Goal: Answer question/provide support

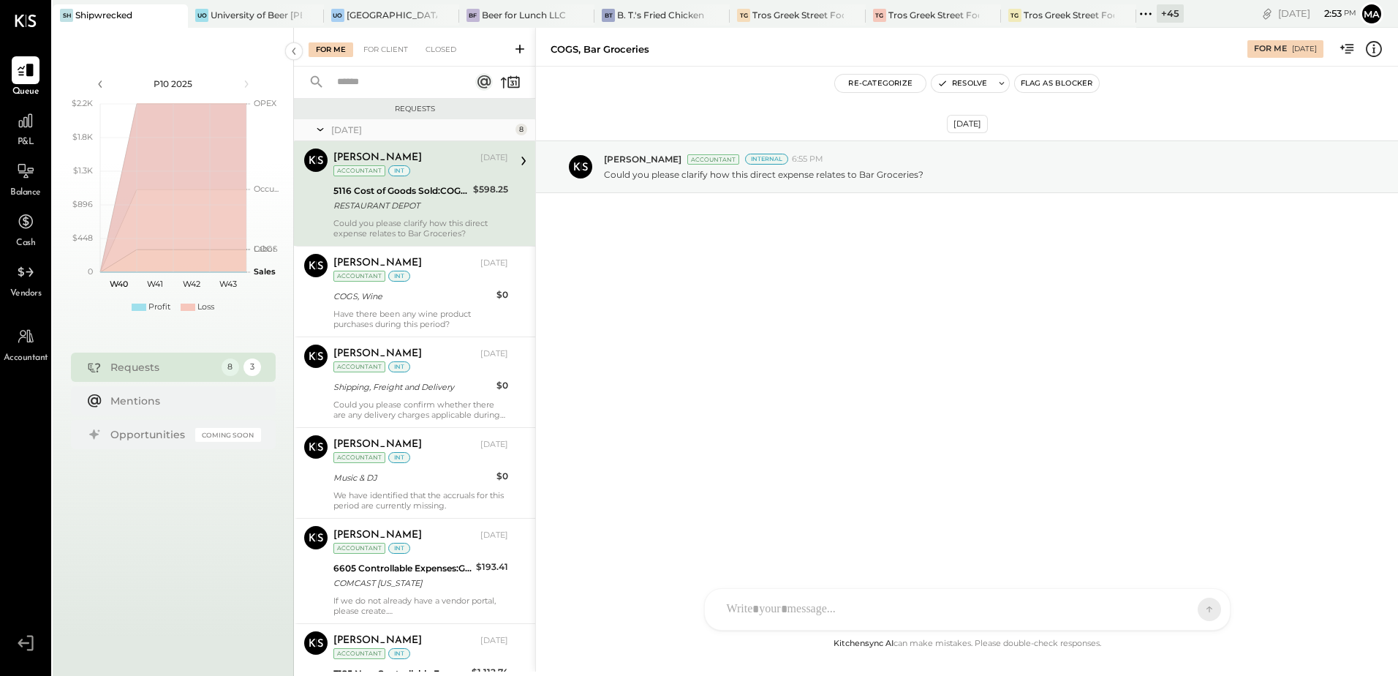
click at [436, 212] on div "RESTAURANT DEPOT" at bounding box center [400, 205] width 135 height 15
click at [395, 200] on div "RESTAURANT DEPOT" at bounding box center [400, 205] width 135 height 15
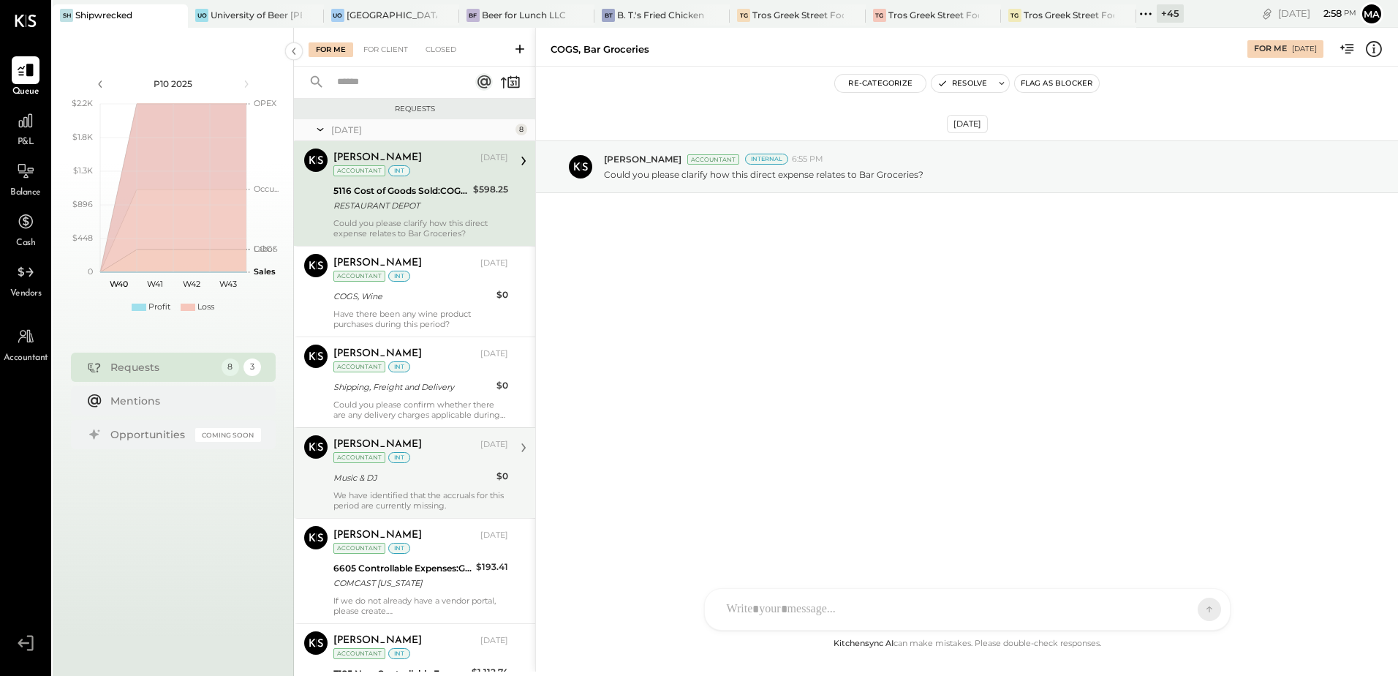
click at [404, 501] on div "We have identified that the accruals for this period are currently missing." at bounding box center [420, 500] width 175 height 20
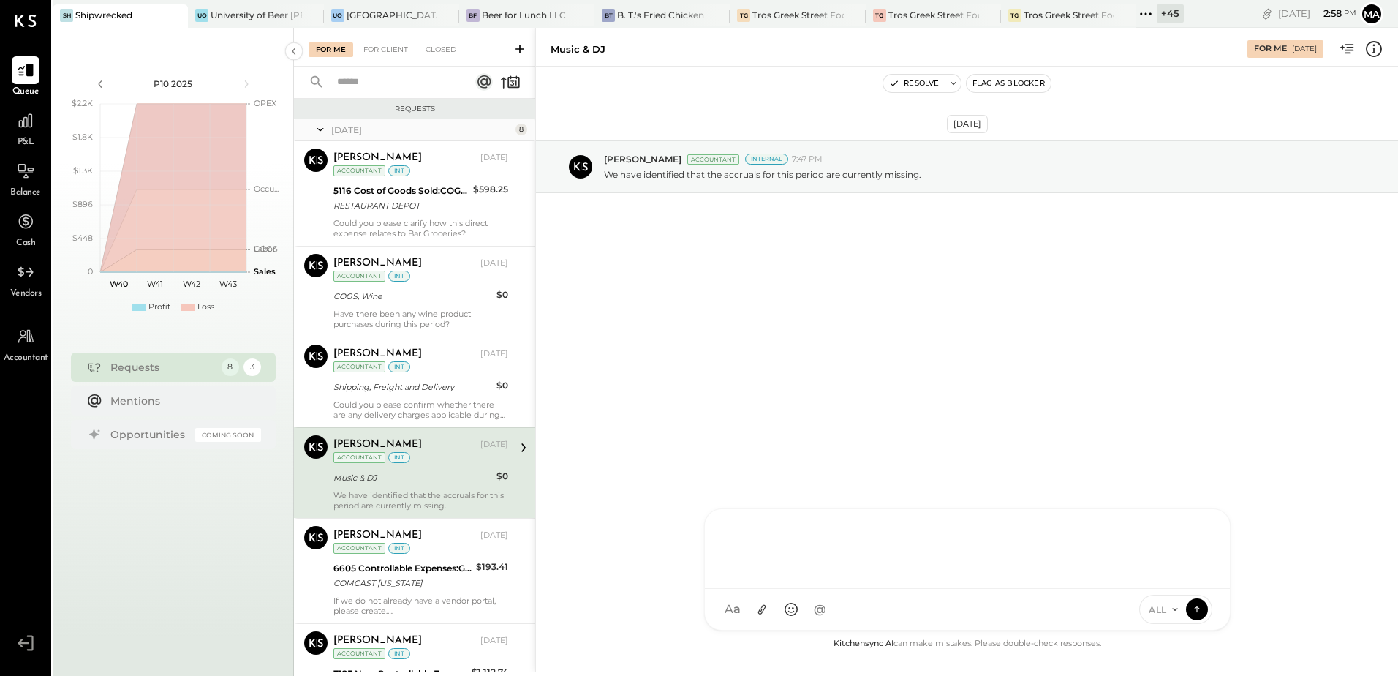
click at [789, 604] on div "SK [PERSON_NAME] [PERSON_NAME] [PERSON_NAME] [PERSON_NAME] S sbiggs MB [PERSON_…" at bounding box center [967, 569] width 526 height 122
click at [727, 533] on div at bounding box center [967, 547] width 496 height 58
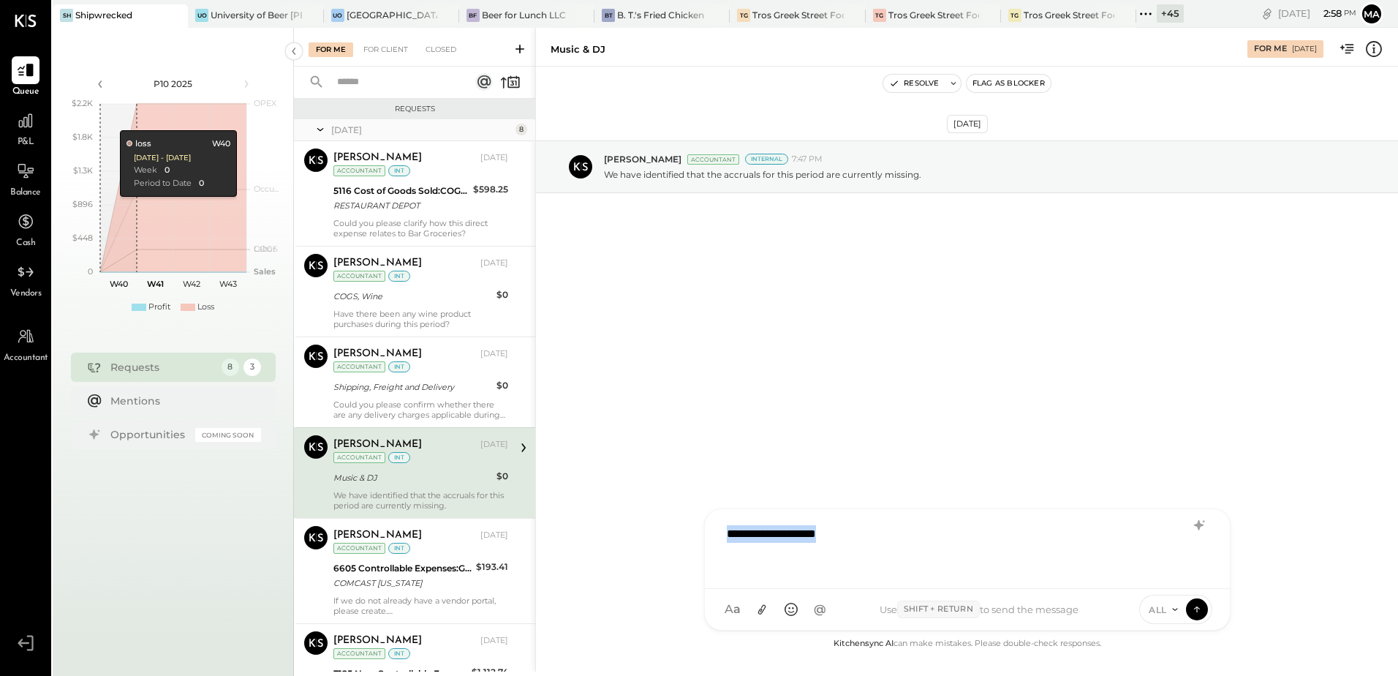
drag, startPoint x: 857, startPoint y: 537, endPoint x: 636, endPoint y: 536, distance: 220.8
click at [636, 536] on div "**********" at bounding box center [966, 349] width 863 height 643
click at [1285, 643] on div "Music & DJ For Me [DATE] Resolve Flag as Blocker [DATE] [PERSON_NAME] Accountan…" at bounding box center [966, 349] width 863 height 643
click at [1182, 610] on div "ALL" at bounding box center [1162, 609] width 45 height 12
click at [1174, 578] on div "INTERNAL" at bounding box center [1183, 573] width 86 height 24
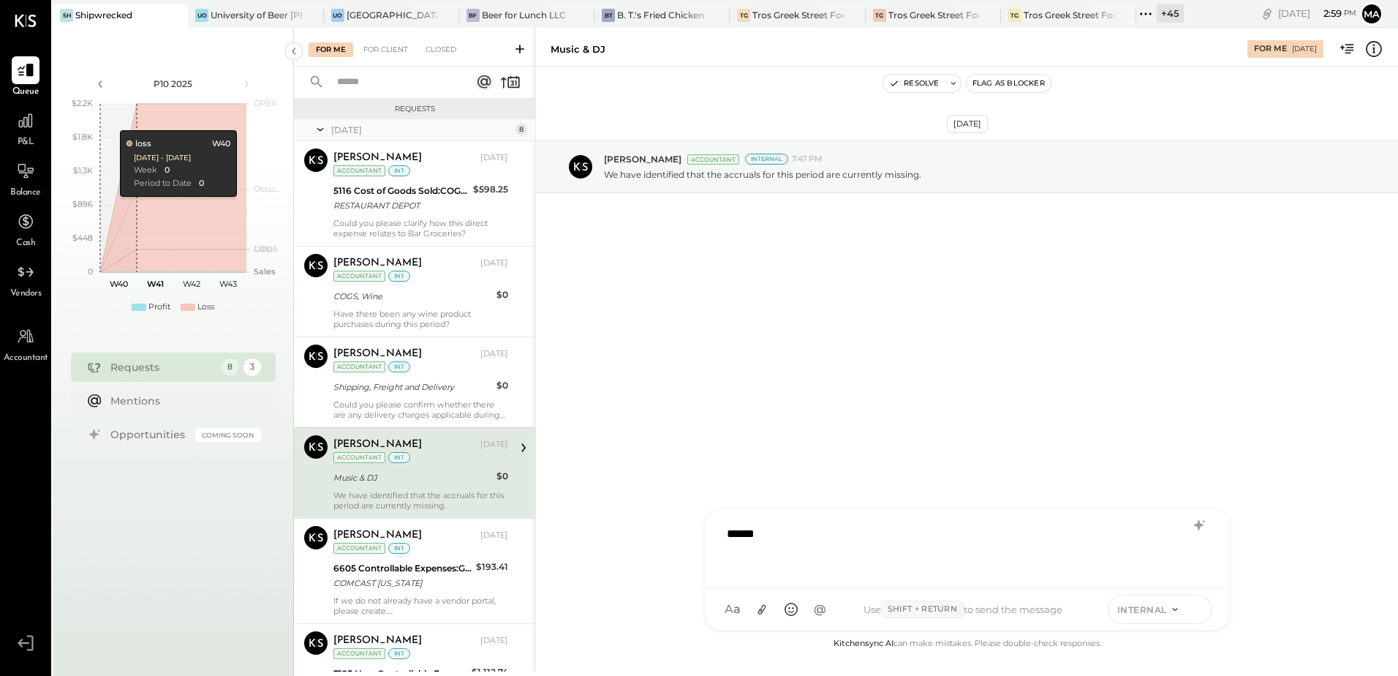
click at [1195, 609] on icon at bounding box center [1196, 608] width 13 height 15
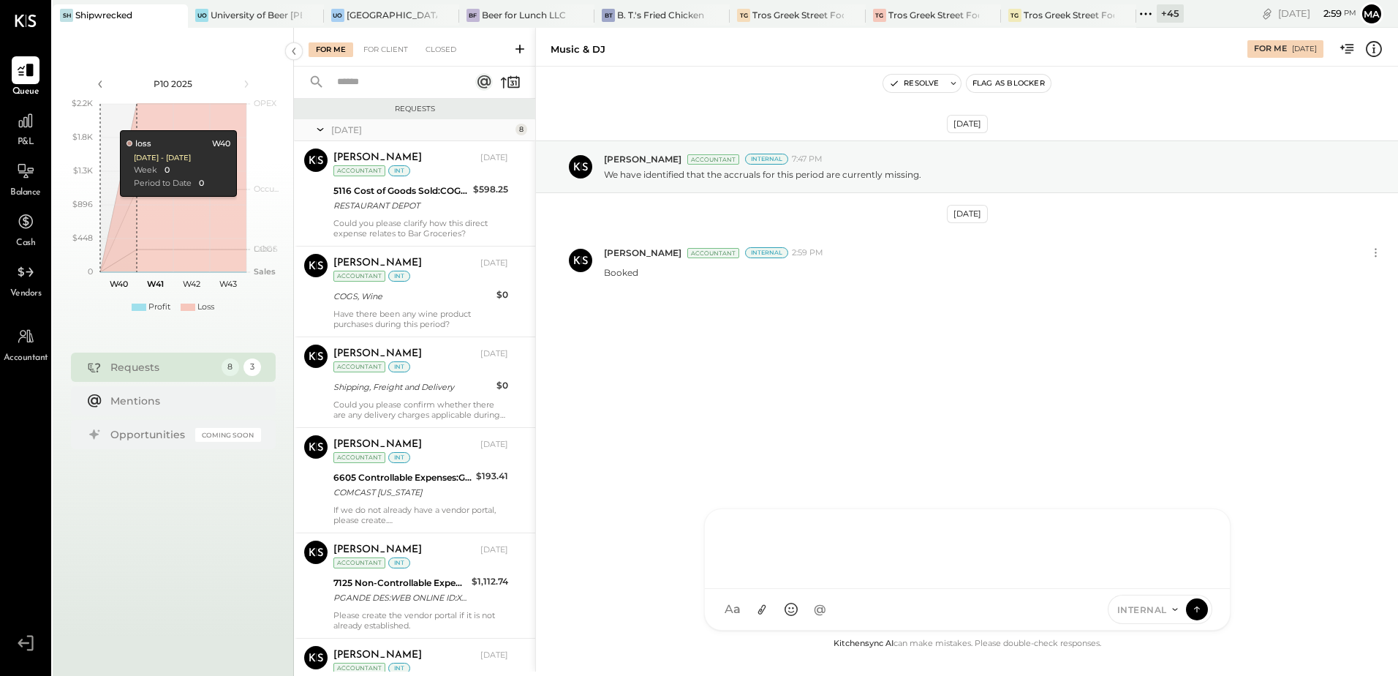
scroll to position [270, 0]
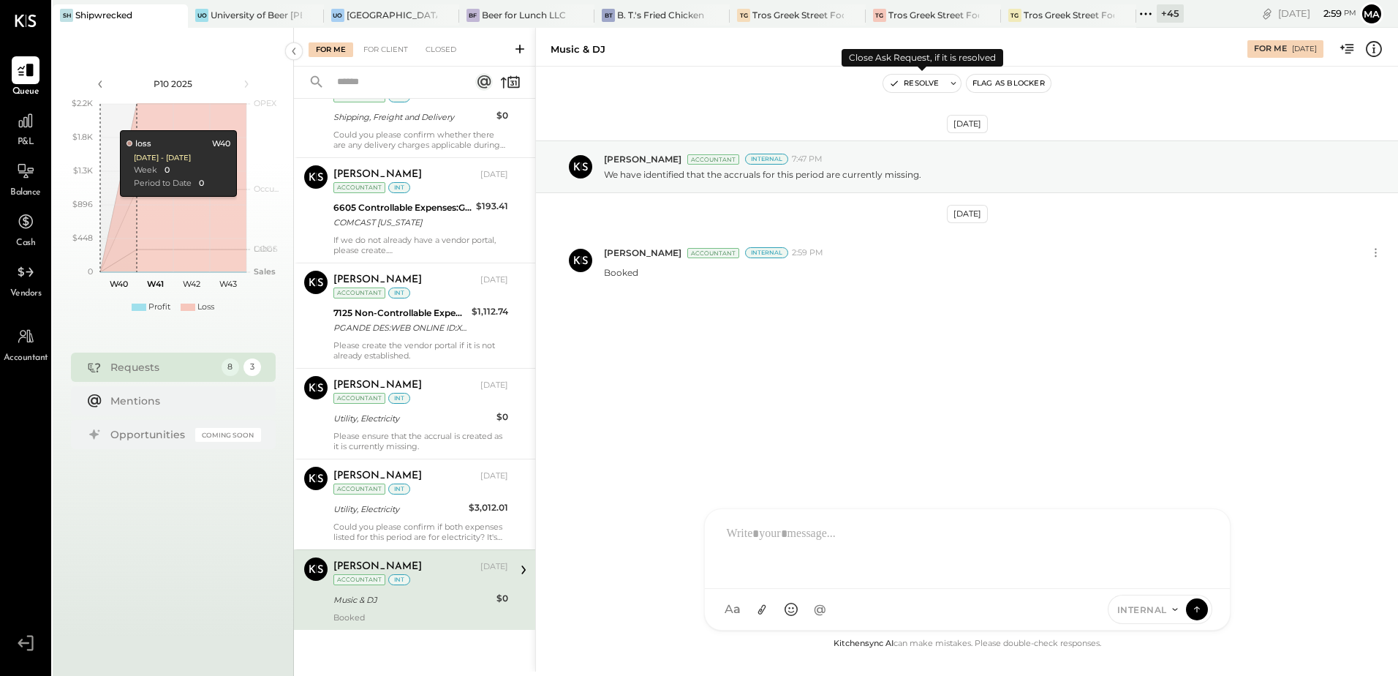
click at [921, 80] on button "Resolve" at bounding box center [913, 84] width 61 height 18
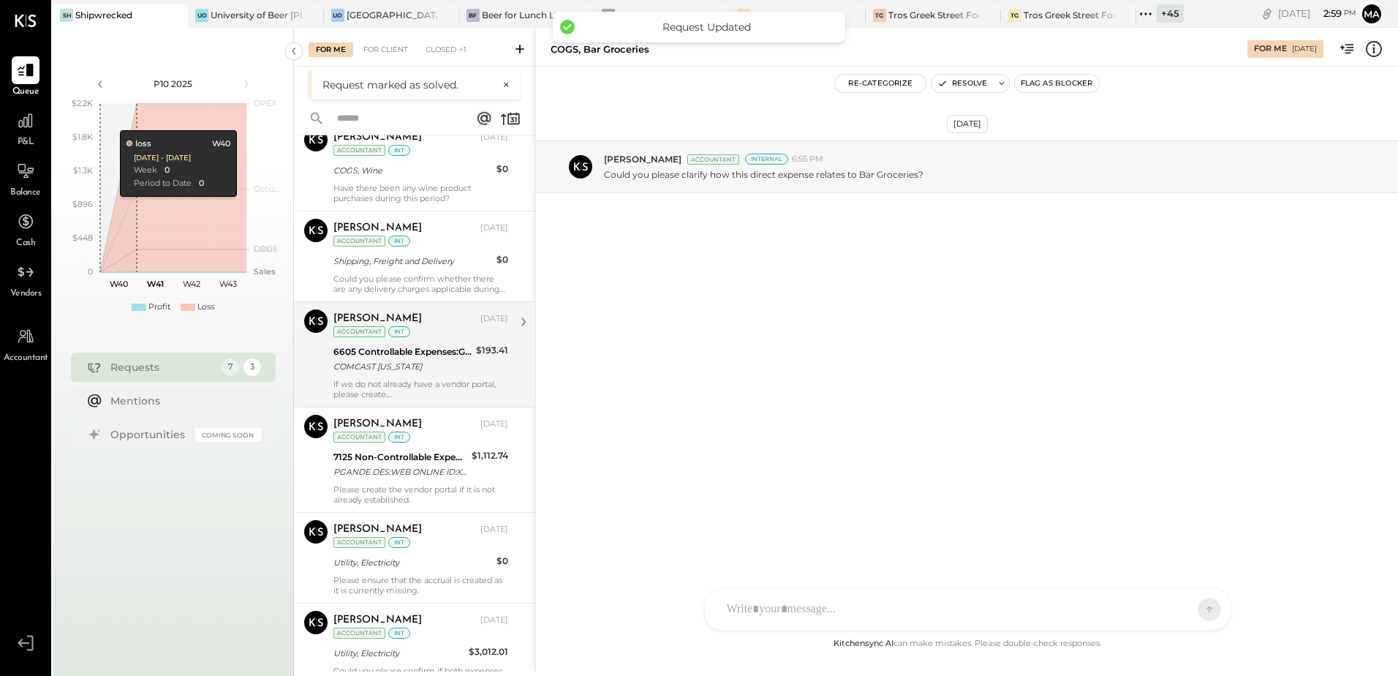
scroll to position [189, 0]
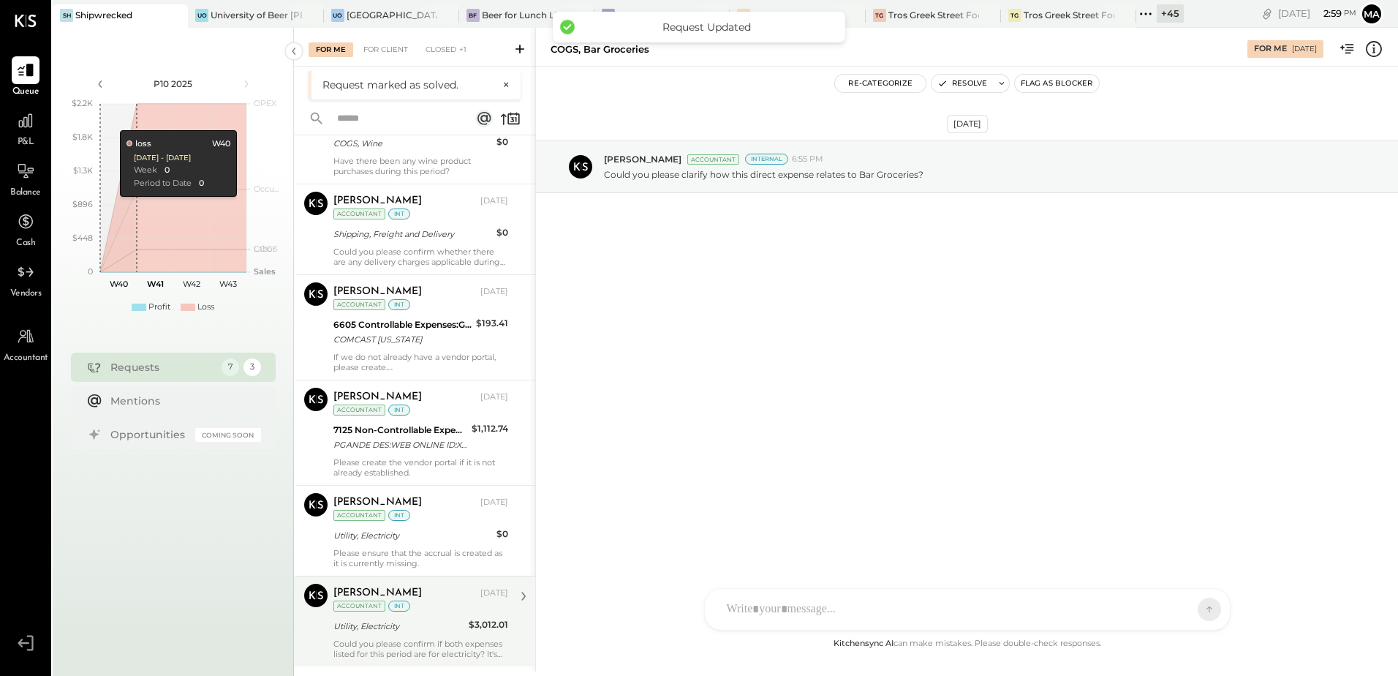
click at [437, 646] on div "Could you please confirm if both expenses listed for this period are for electr…" at bounding box center [420, 648] width 175 height 20
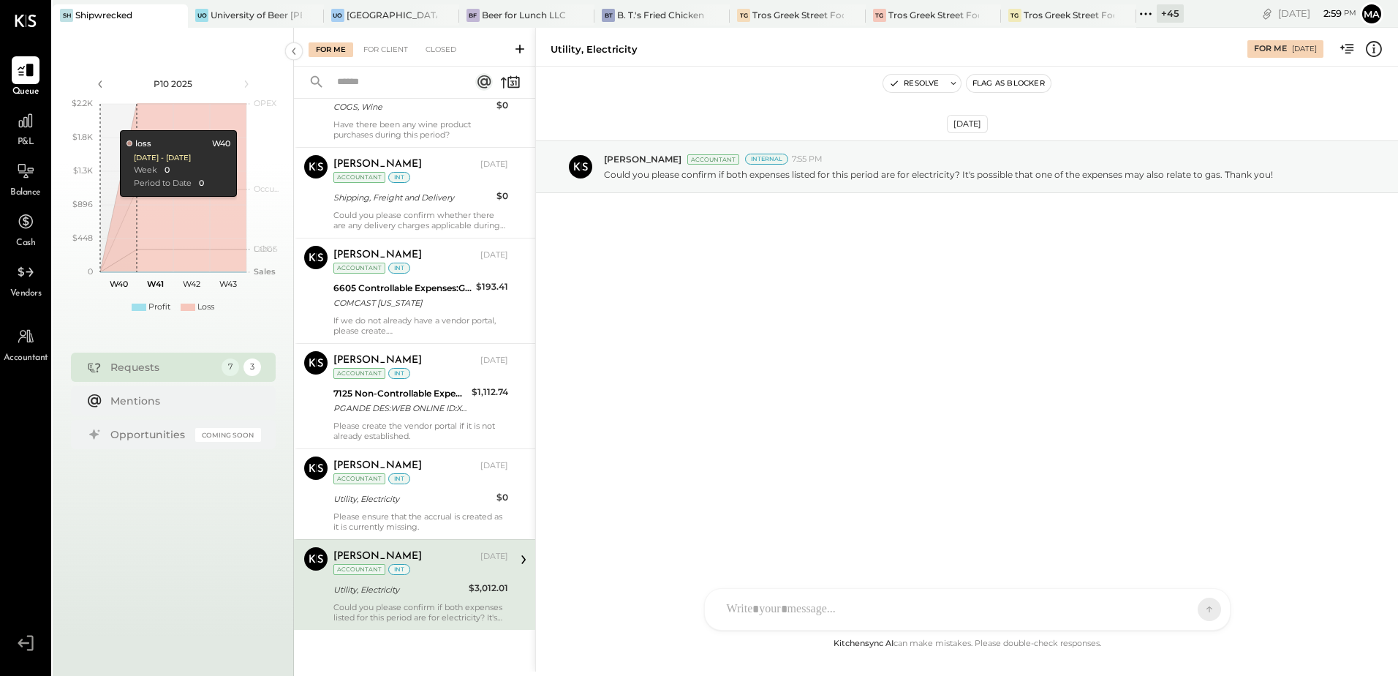
click at [1376, 50] on icon at bounding box center [1373, 48] width 19 height 19
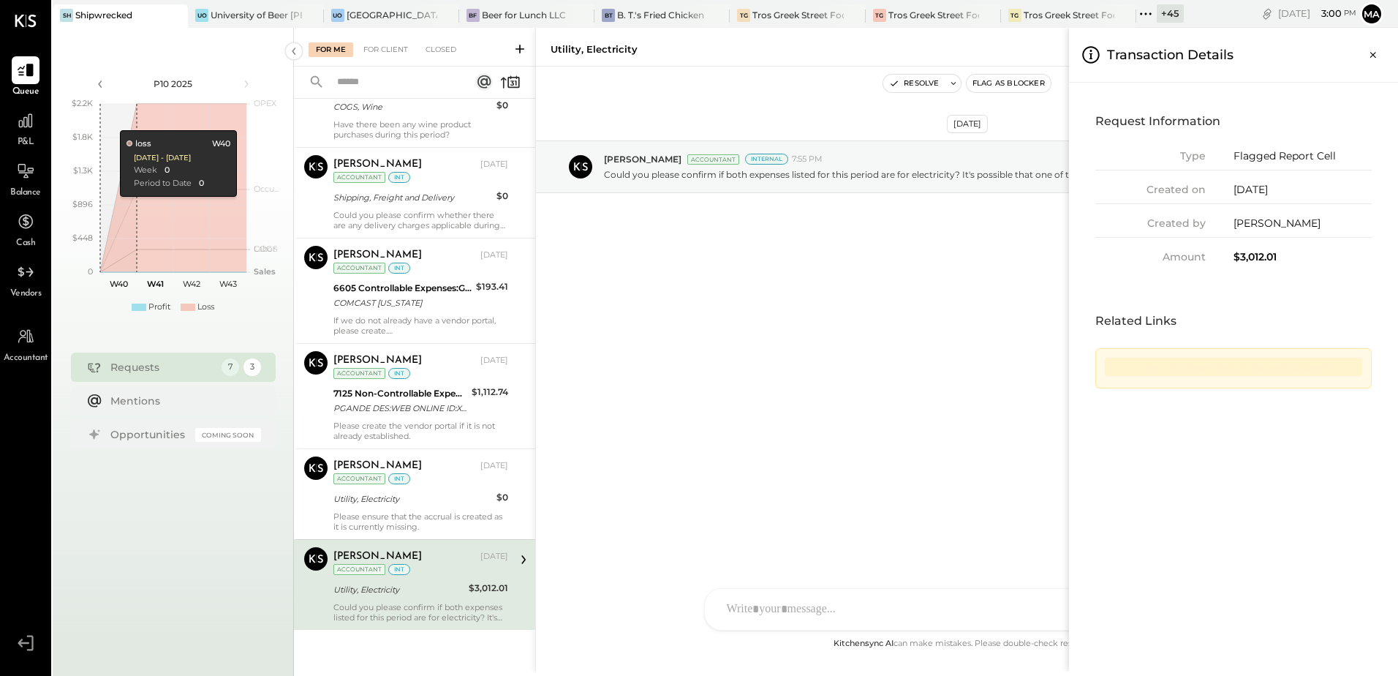
click at [1255, 258] on div "$3,012.01" at bounding box center [1302, 256] width 138 height 15
click at [1256, 258] on div "$3,012.01" at bounding box center [1302, 256] width 138 height 15
copy div "3,012.01"
click at [1301, 508] on div "Request Information Type Flagged Report Cell Created on [DATE] Created by [PERS…" at bounding box center [1233, 377] width 329 height 589
click at [856, 339] on div "For Me For Client Closed Requests [DATE] 7 [PERSON_NAME] Accountant [PERSON_NAM…" at bounding box center [846, 349] width 1104 height 643
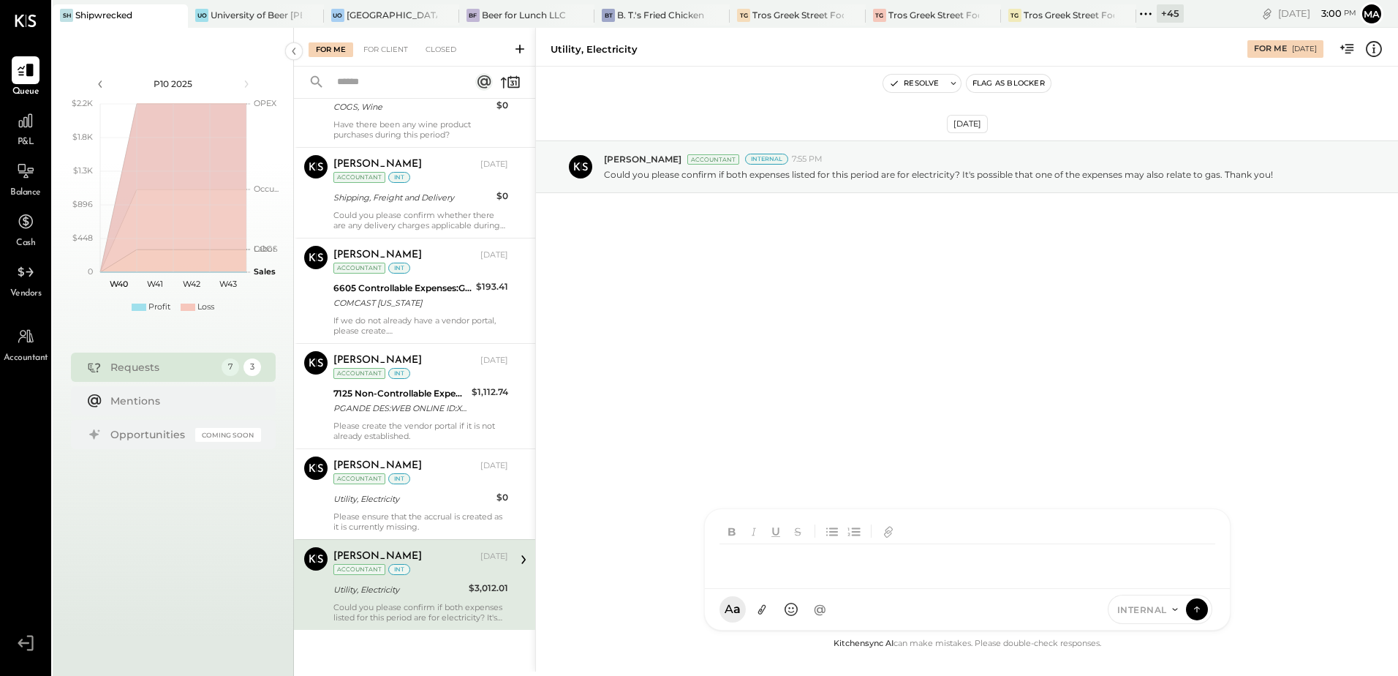
click at [798, 610] on div "SK [PERSON_NAME] [PERSON_NAME] [PERSON_NAME] [PERSON_NAME] S sbiggs MB [PERSON_…" at bounding box center [967, 569] width 526 height 122
click at [1203, 610] on icon at bounding box center [1196, 608] width 13 height 15
click at [924, 80] on button "Resolve" at bounding box center [913, 84] width 61 height 18
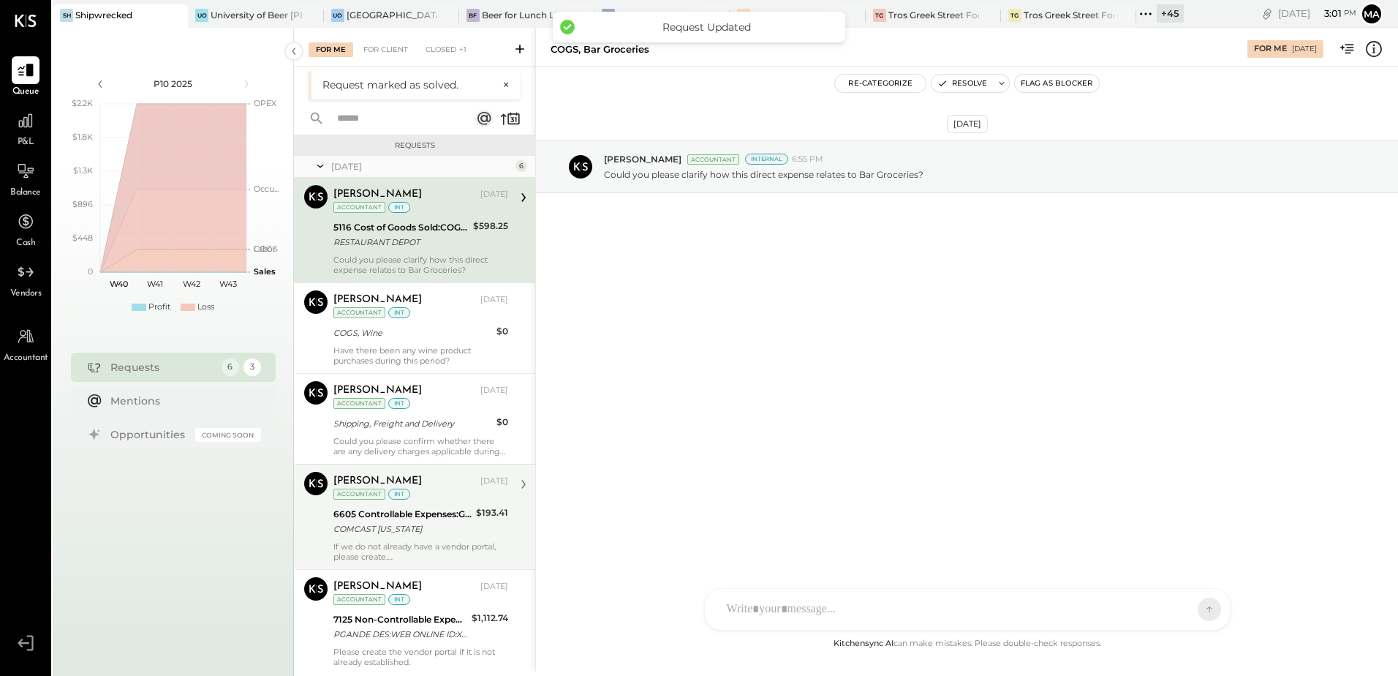
scroll to position [99, 0]
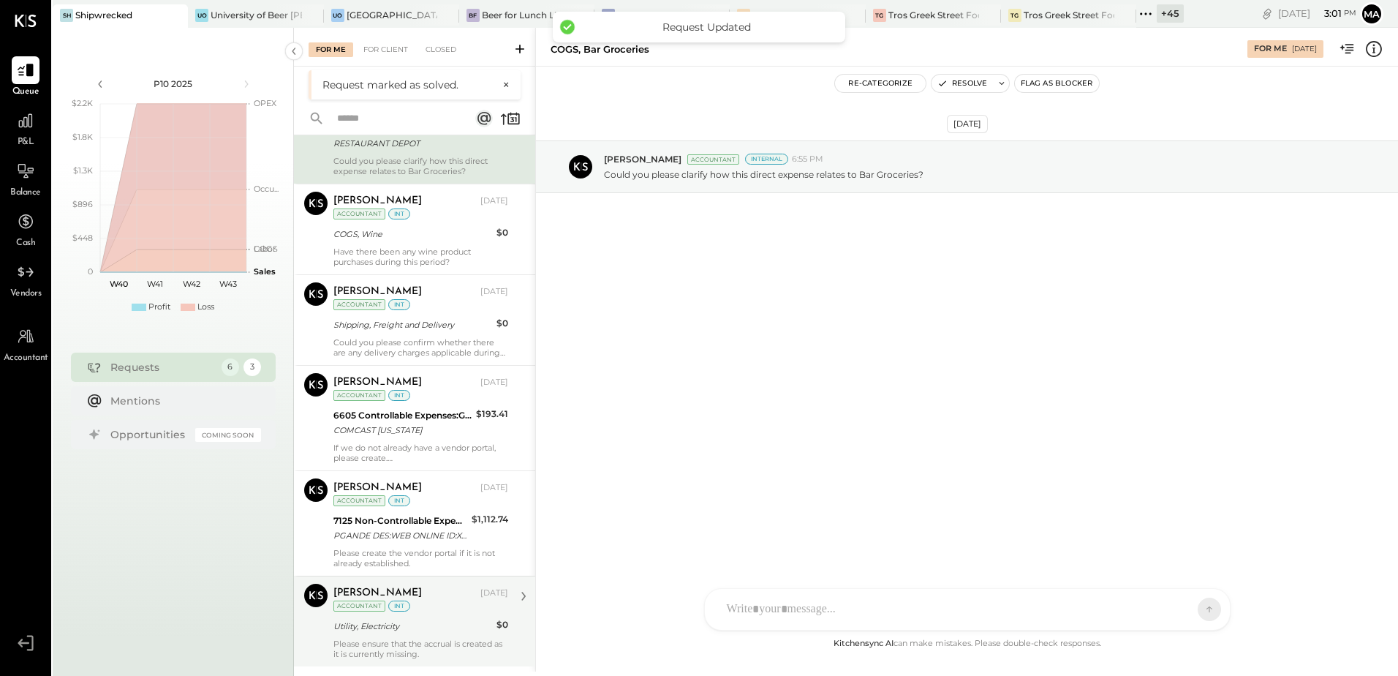
click at [386, 637] on div "[PERSON_NAME] [DATE] Accountant int Utility, Electricity $0 Please ensure that …" at bounding box center [420, 620] width 175 height 75
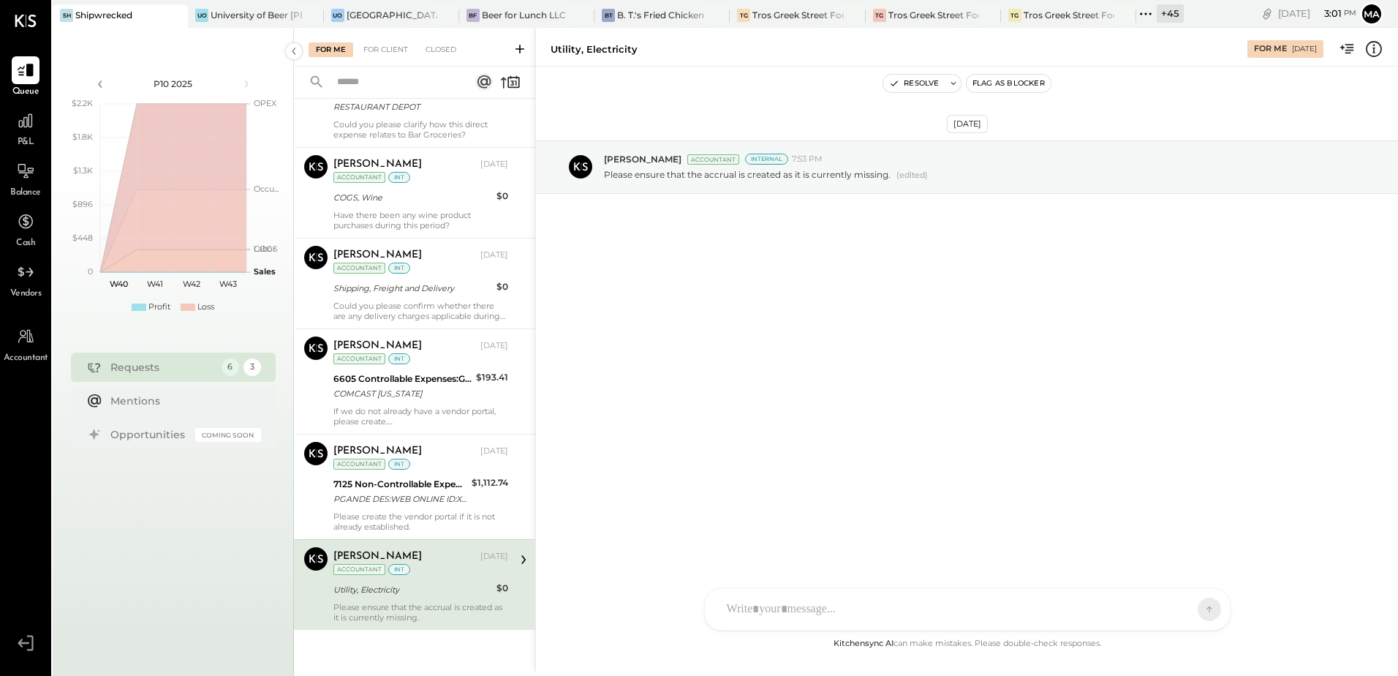
click at [1371, 56] on icon at bounding box center [1373, 48] width 19 height 19
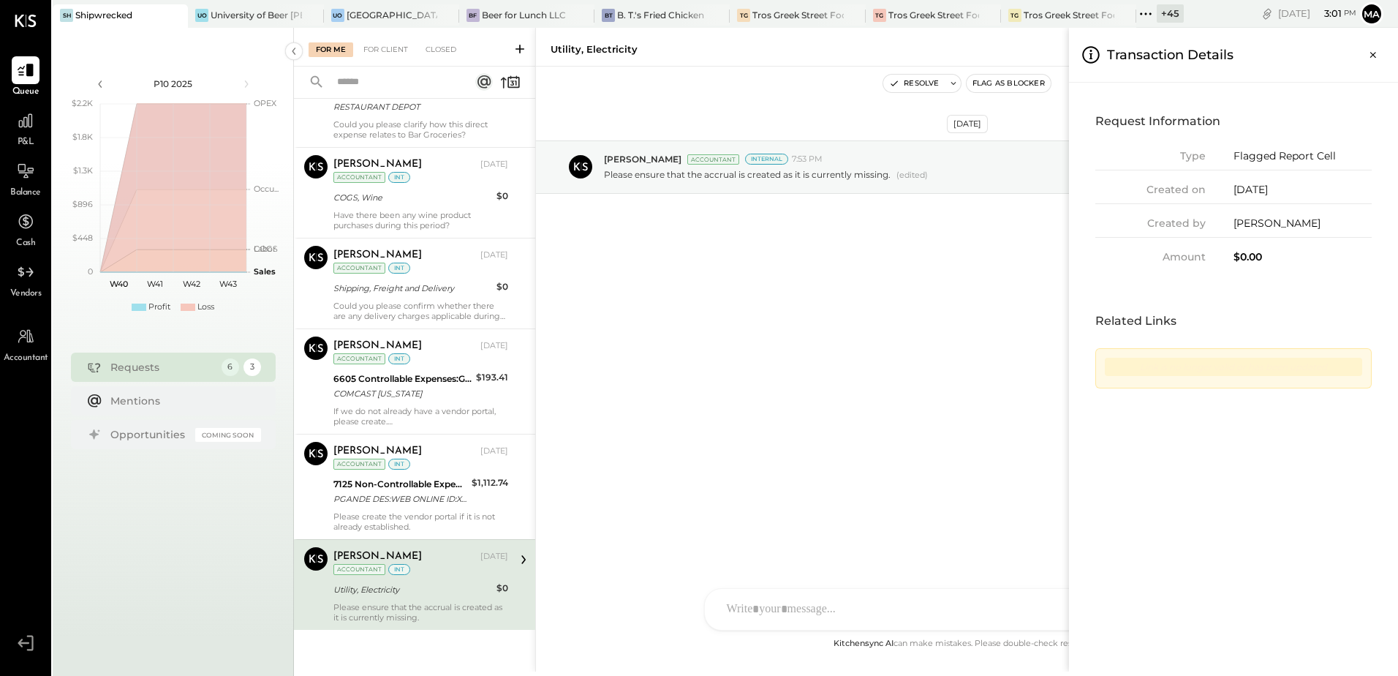
click at [921, 353] on div "For Me For Client Closed Requests [DATE] 6 [PERSON_NAME] Accountant [PERSON_NAM…" at bounding box center [846, 349] width 1104 height 643
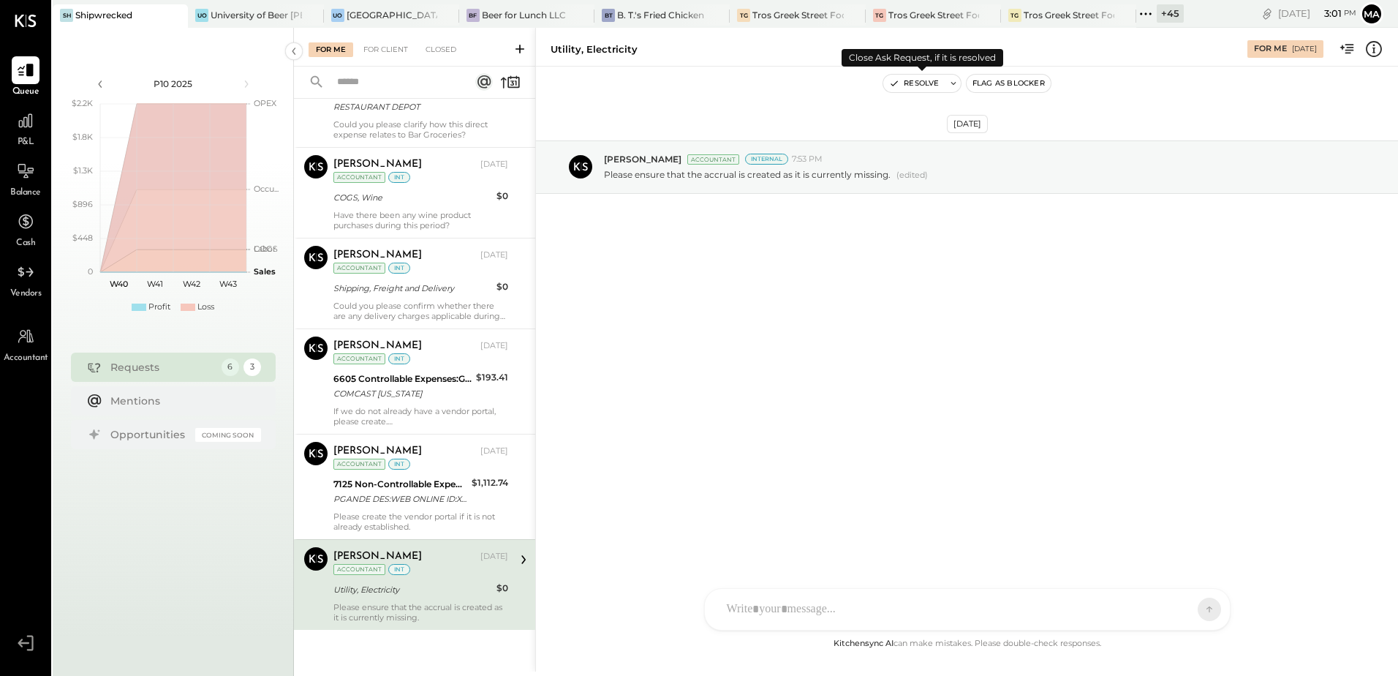
click at [925, 86] on button "Resolve" at bounding box center [913, 84] width 61 height 18
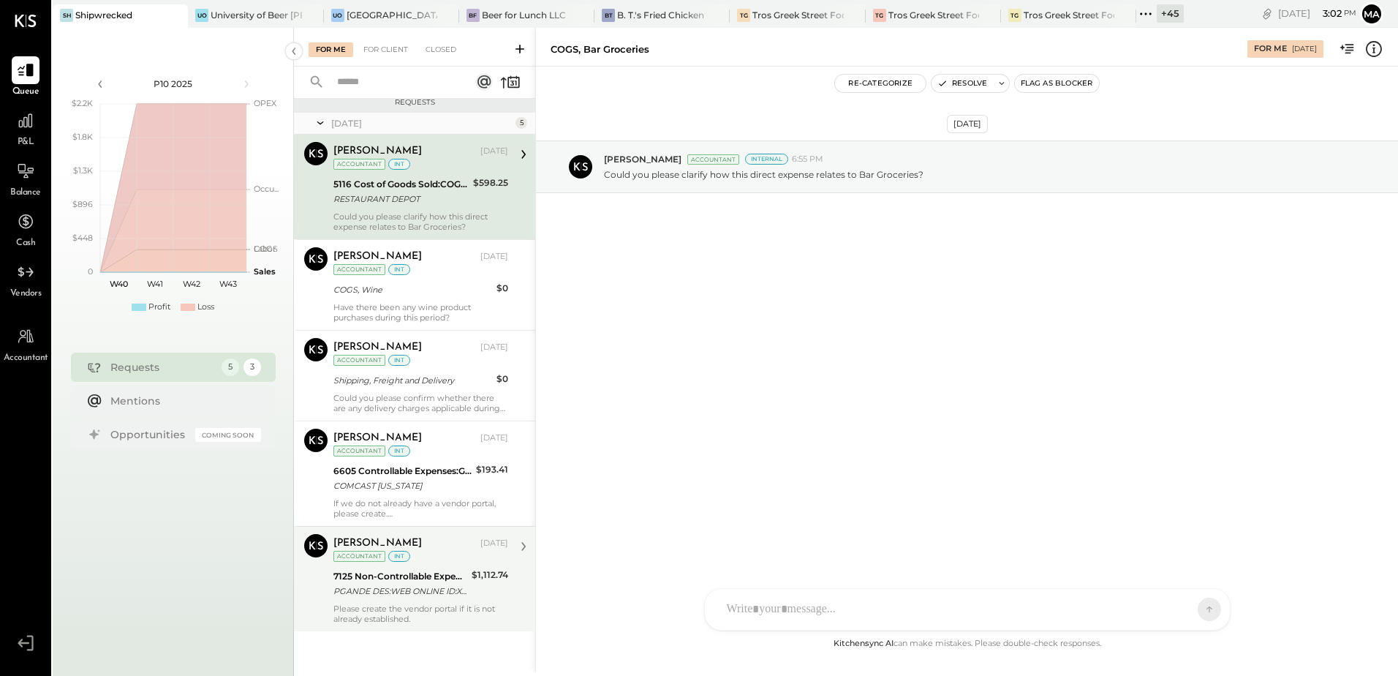
scroll to position [8, 0]
click at [434, 583] on div "PGANDE DES:WEB ONLINE ID:XXXXXXXXXX1625 INDN:UNIVERSITY OF BEER LLC CO ID:XXXXX…" at bounding box center [400, 589] width 134 height 15
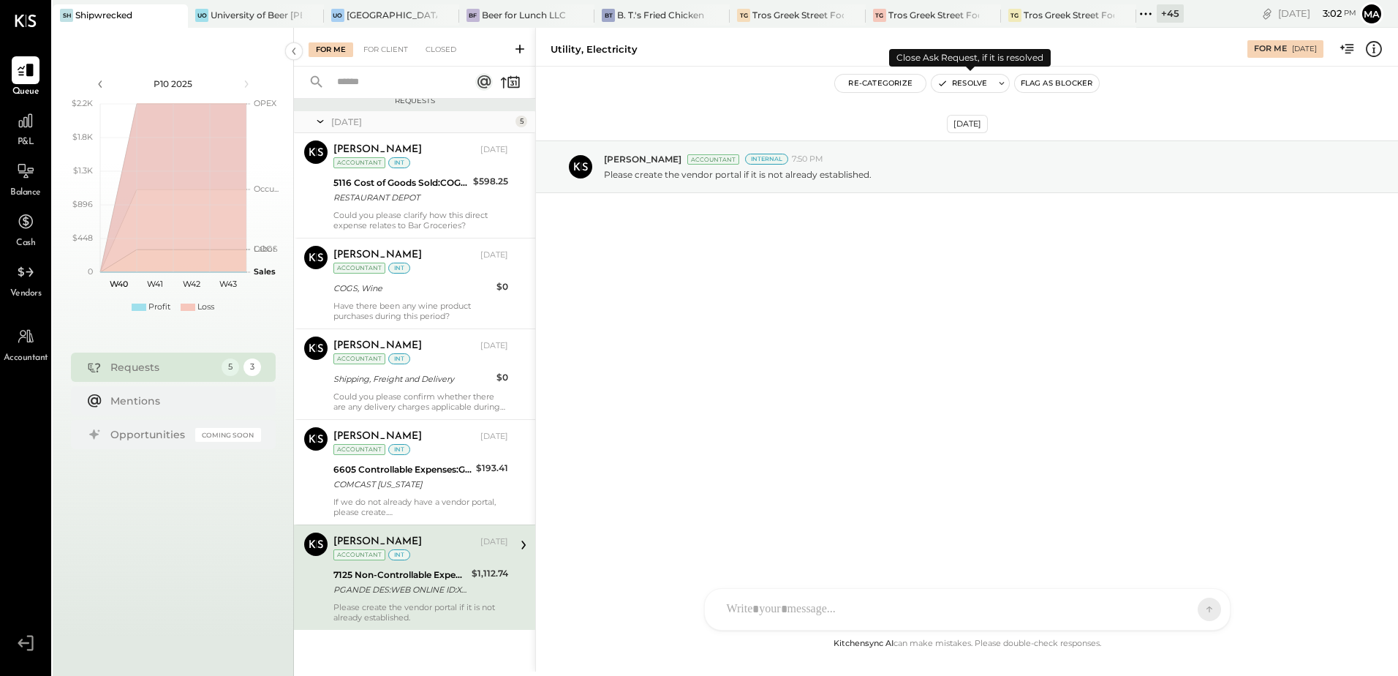
click at [960, 82] on button "Resolve" at bounding box center [961, 84] width 61 height 18
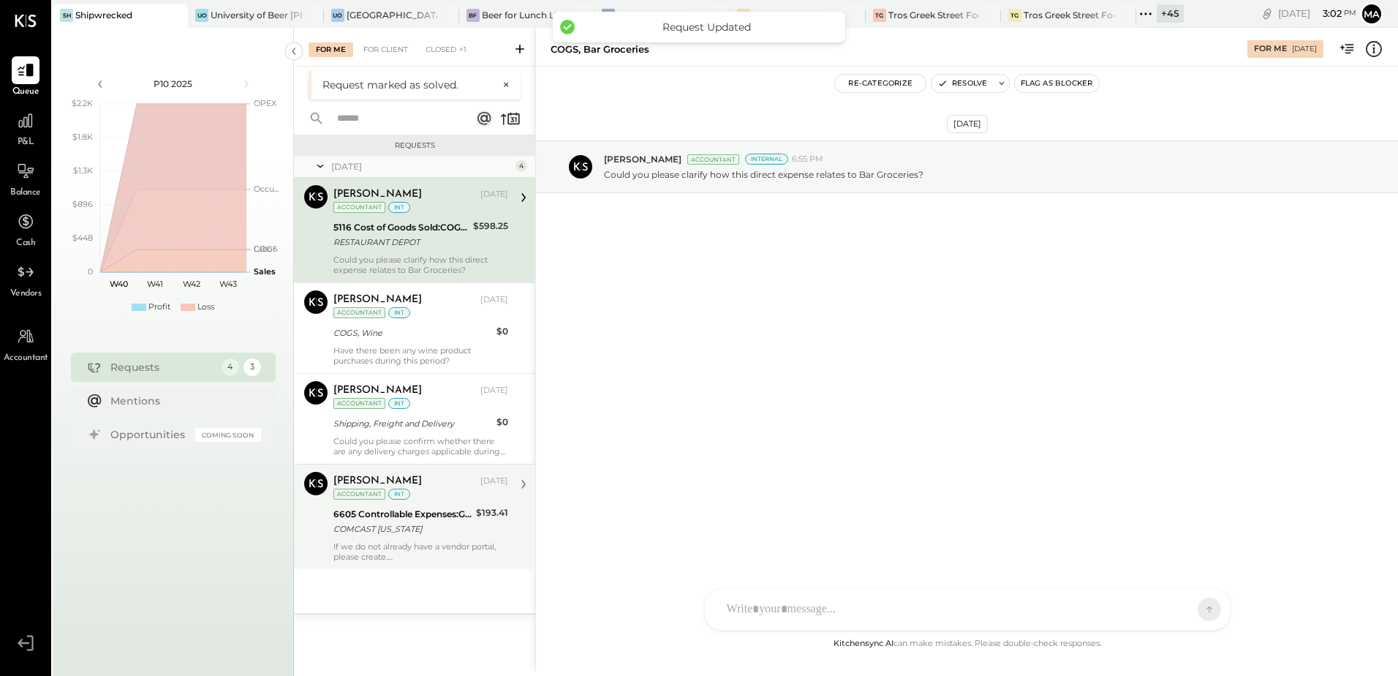
click at [401, 532] on div "COMCAST [US_STATE]" at bounding box center [402, 528] width 138 height 15
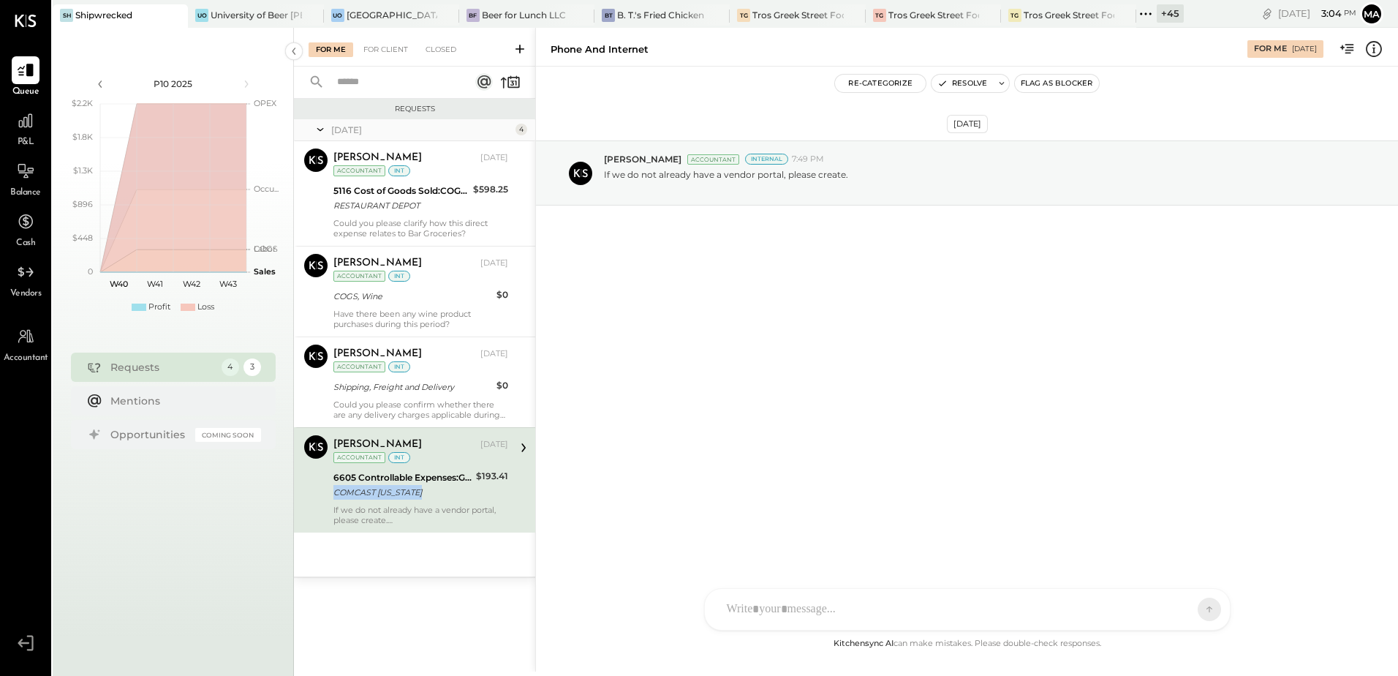
drag, startPoint x: 430, startPoint y: 491, endPoint x: 330, endPoint y: 495, distance: 100.2
click at [330, 495] on div "[PERSON_NAME] Accountant [PERSON_NAME] [DATE] Accountant int 6605 Controllable …" at bounding box center [414, 479] width 241 height 105
copy div "COMCAST [US_STATE]"
click at [751, 613] on div "SK [PERSON_NAME] [PERSON_NAME] [PERSON_NAME] [PERSON_NAME] S sbiggs MB [PERSON_…" at bounding box center [967, 556] width 526 height 148
click at [1187, 608] on button at bounding box center [1197, 608] width 22 height 22
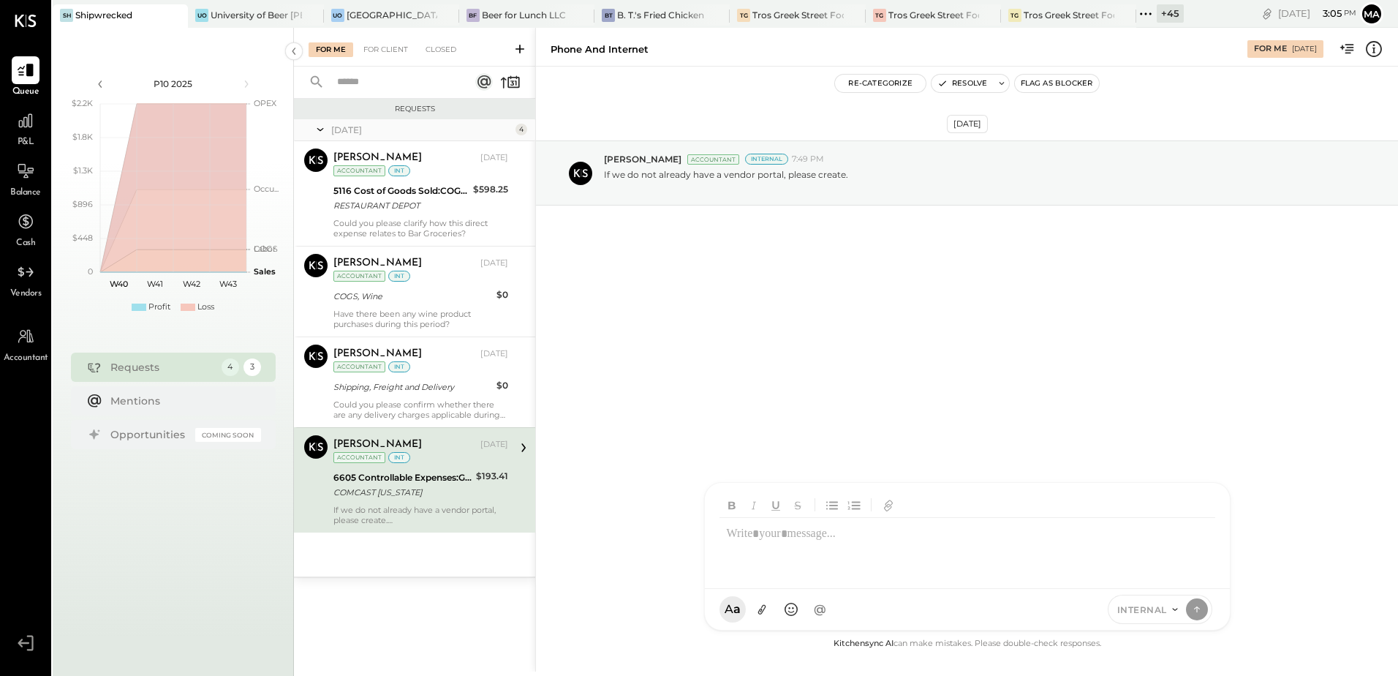
click at [453, 503] on div "[PERSON_NAME] [DATE] Accountant int 6605 Controllable Expenses:General & Admini…" at bounding box center [420, 480] width 175 height 90
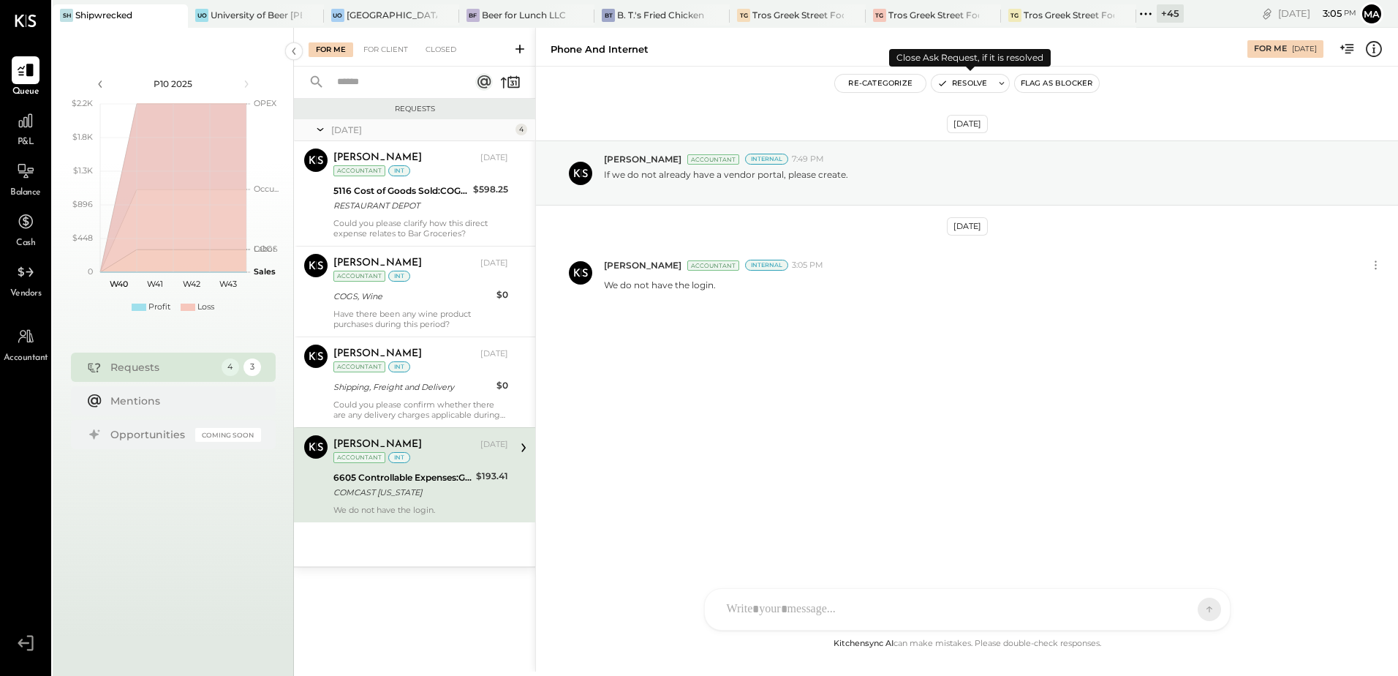
click at [953, 86] on button "Resolve" at bounding box center [961, 84] width 61 height 18
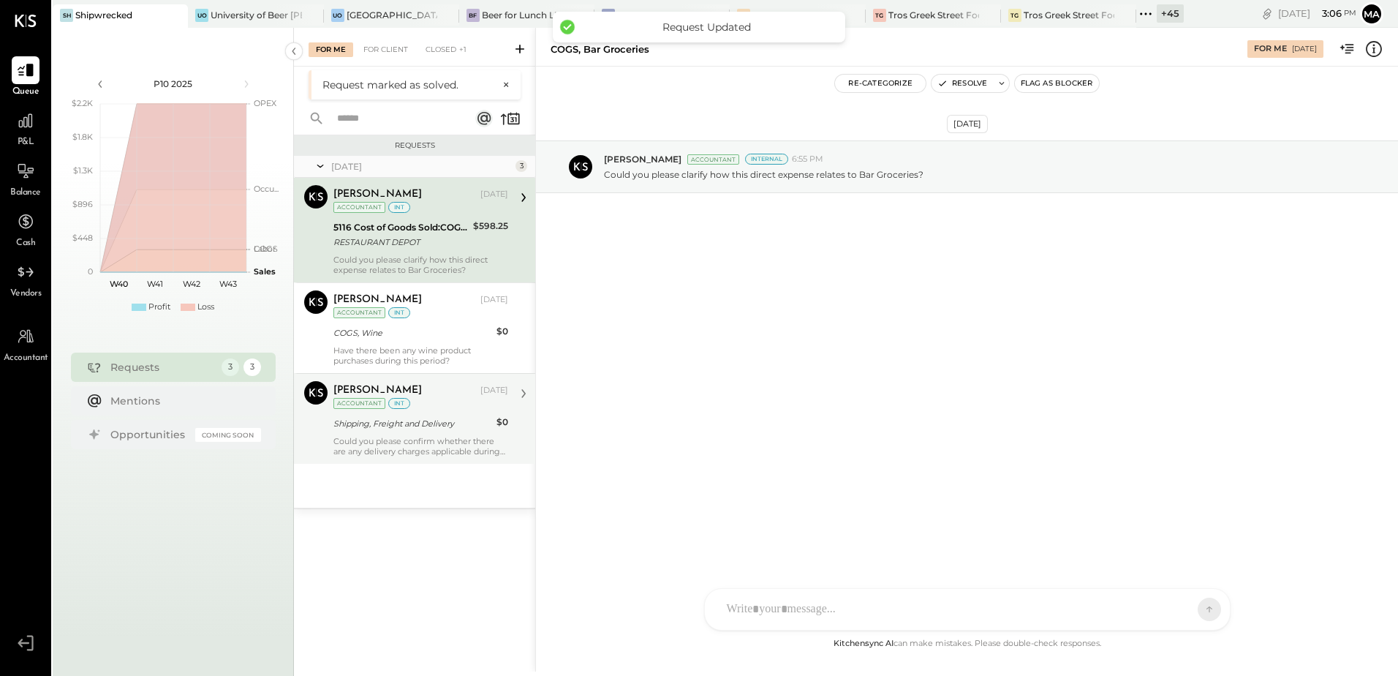
click at [401, 449] on div "Could you please confirm whether there are any delivery charges applicable duri…" at bounding box center [420, 446] width 175 height 20
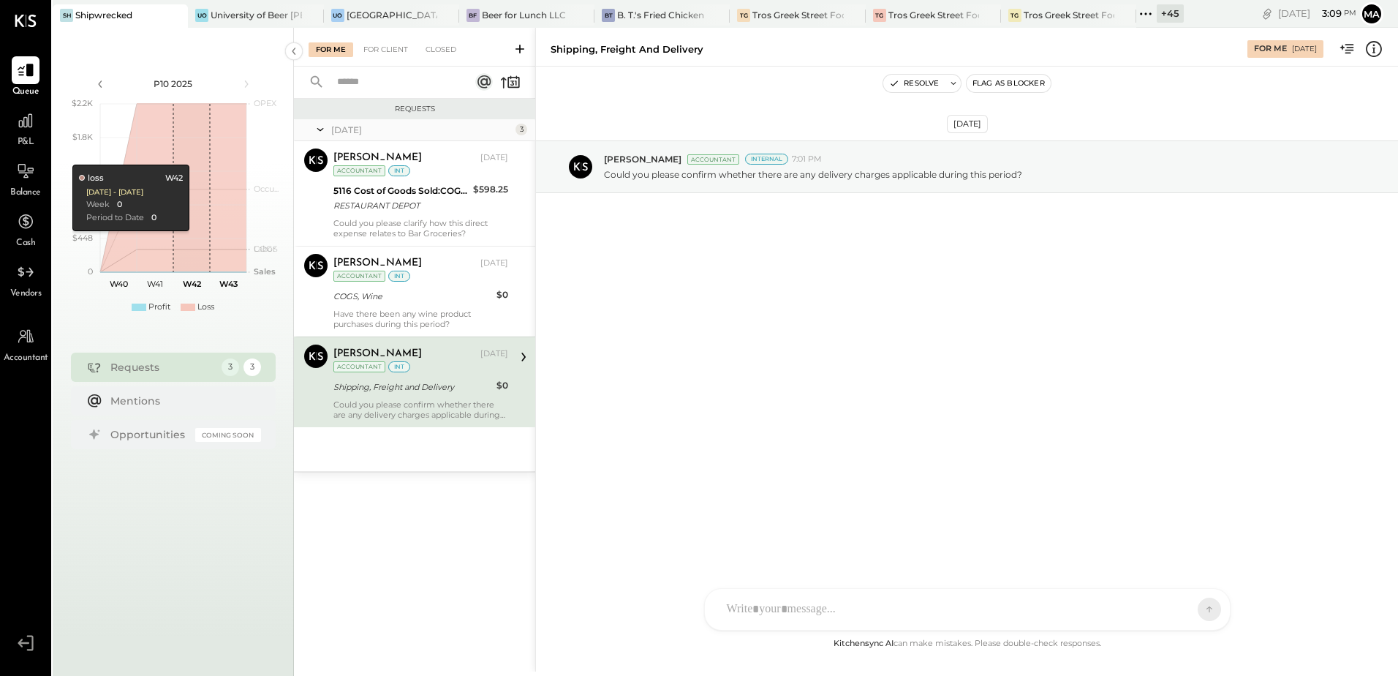
click at [407, 404] on div "Could you please confirm whether there are any delivery charges applicable duri…" at bounding box center [420, 409] width 175 height 20
click at [1376, 50] on icon at bounding box center [1373, 48] width 19 height 19
click at [790, 471] on div "For Me For Client Closed Requests [DATE] 3 [PERSON_NAME] Accountant [PERSON_NAM…" at bounding box center [846, 349] width 1104 height 643
click at [744, 589] on div at bounding box center [967, 536] width 525 height 106
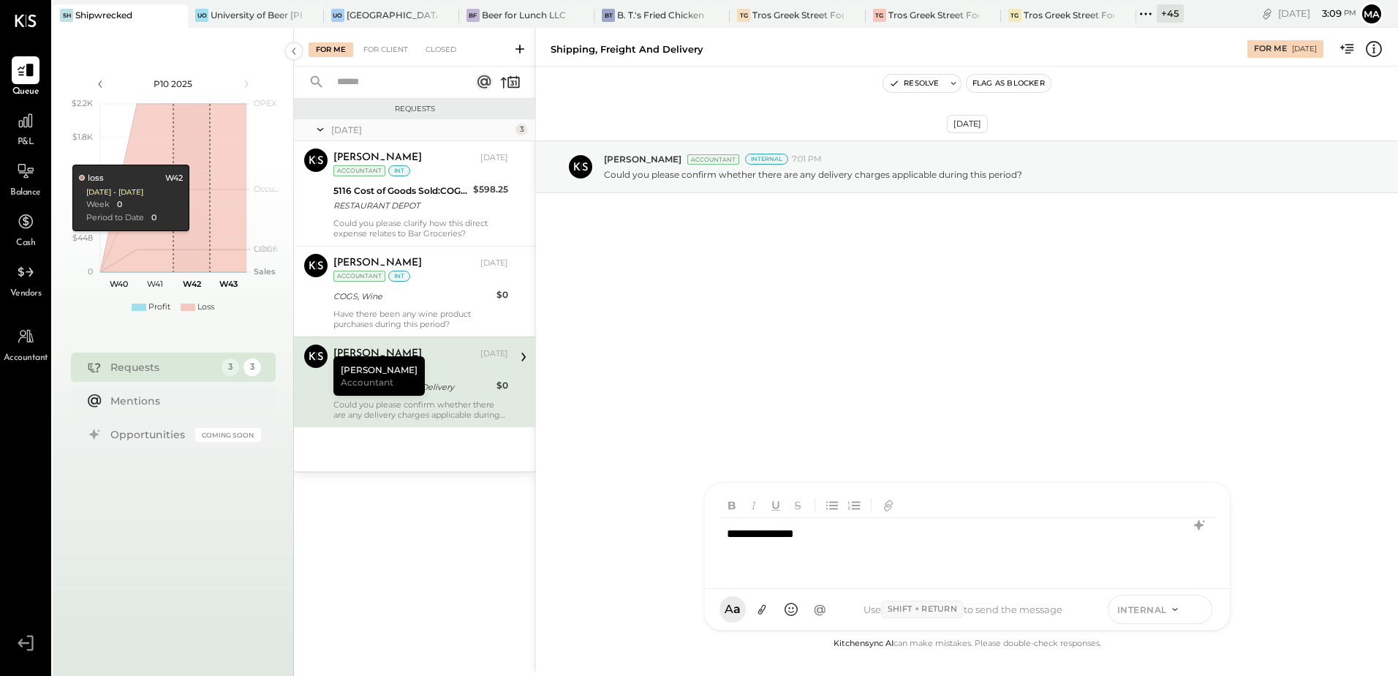
click at [1195, 605] on icon at bounding box center [1196, 608] width 13 height 15
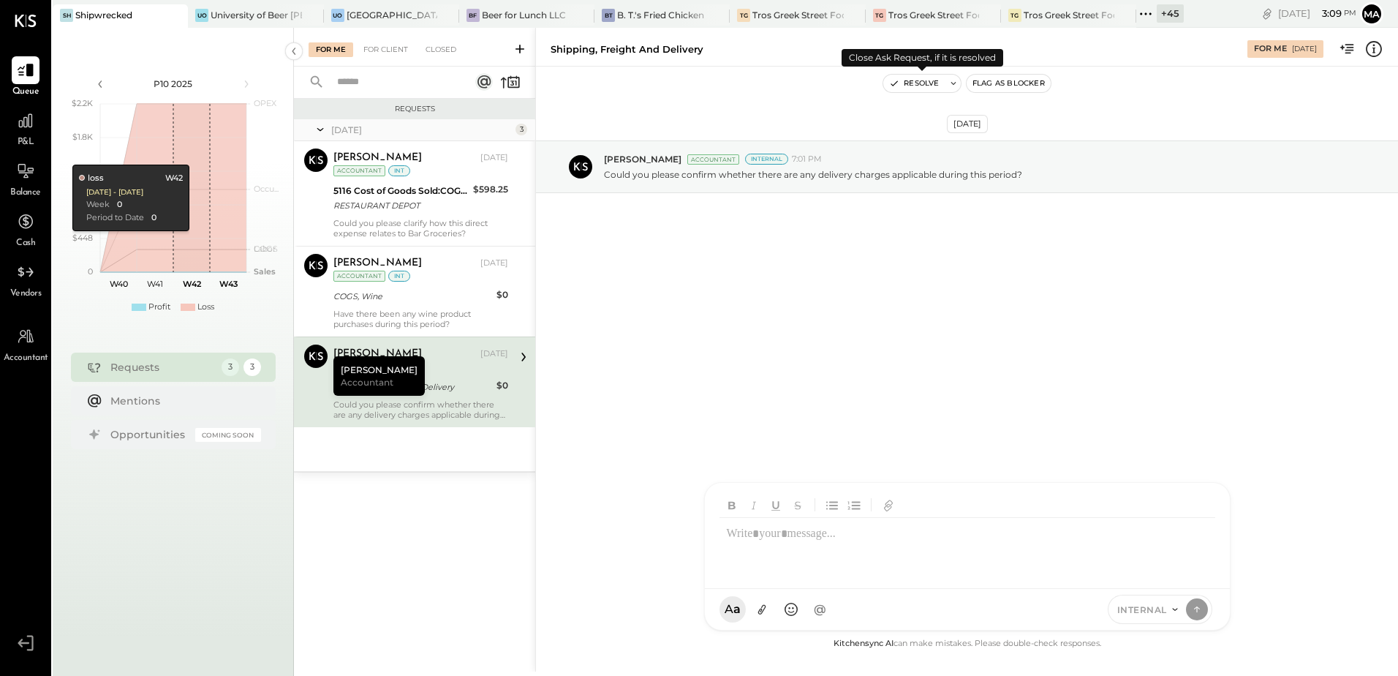
click at [926, 87] on button "Resolve" at bounding box center [913, 84] width 61 height 18
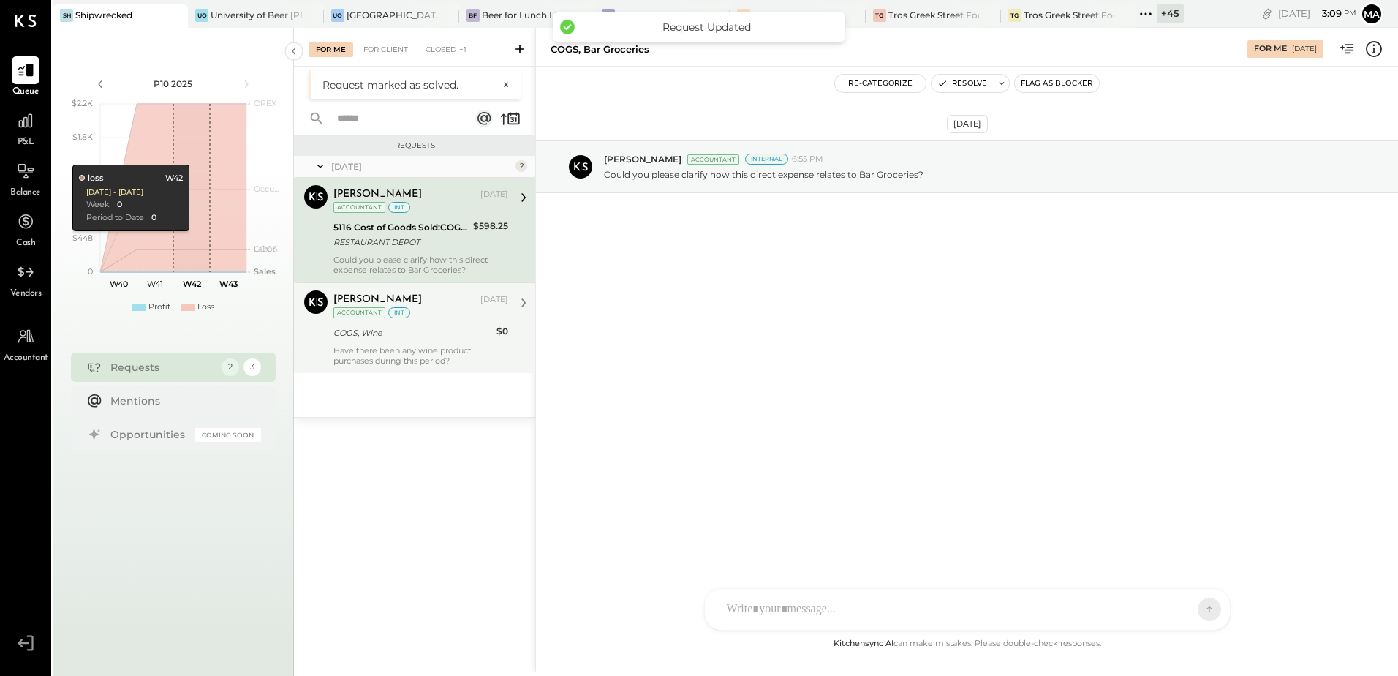
click at [442, 355] on div "Have there been any wine product purchases during this period?" at bounding box center [420, 355] width 175 height 20
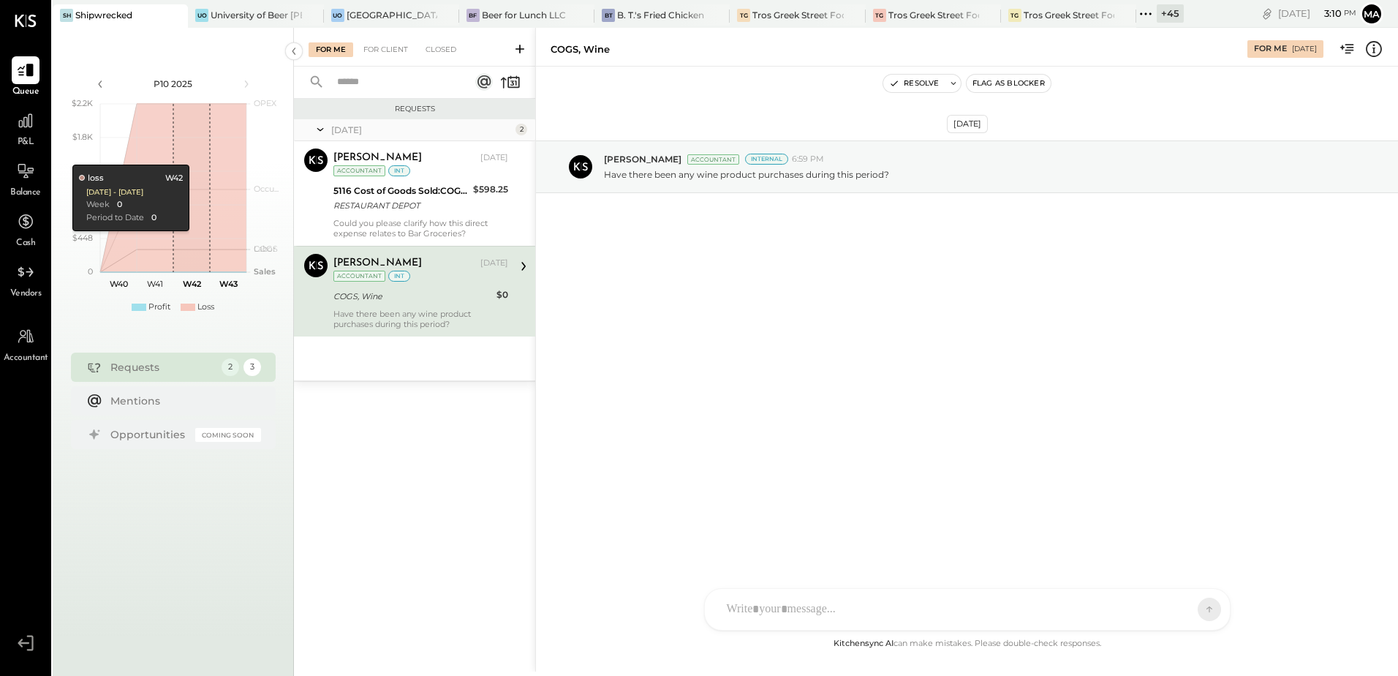
click at [1377, 47] on icon at bounding box center [1373, 48] width 19 height 19
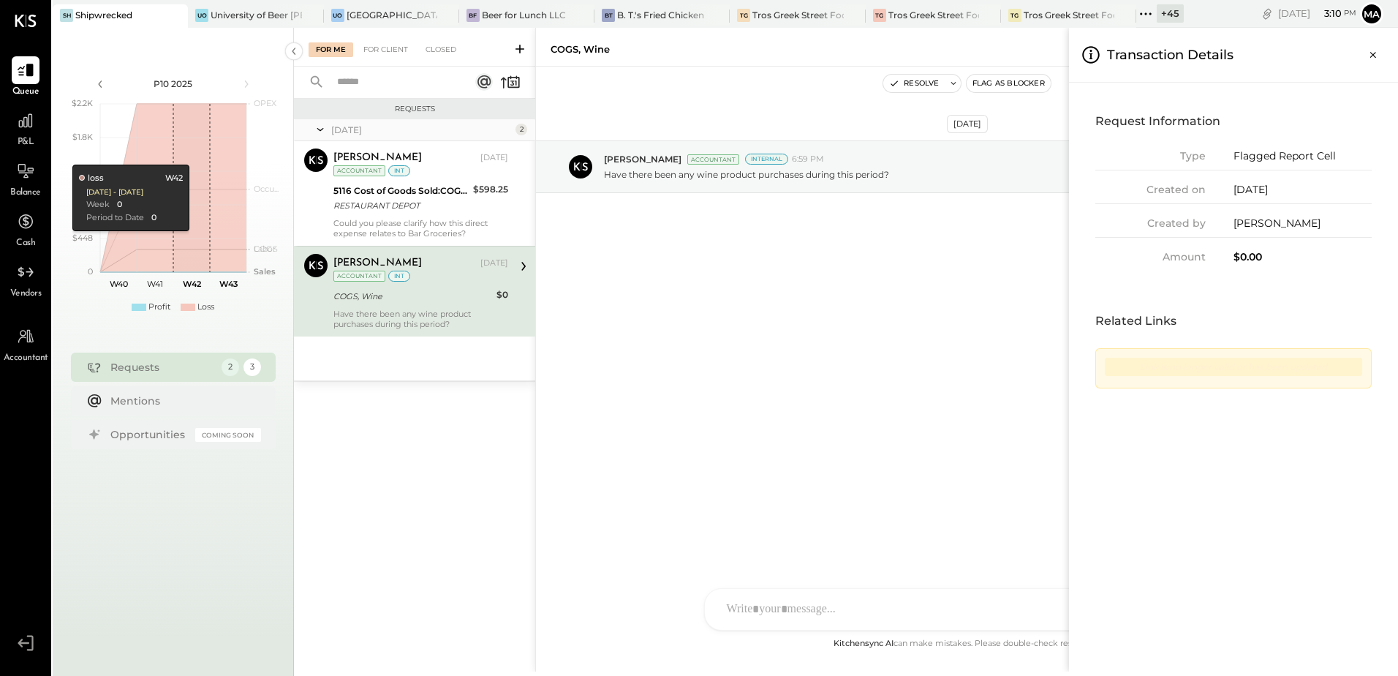
click at [1233, 363] on div "Link is no longer valid or has been updated" at bounding box center [1233, 367] width 257 height 18
click at [1377, 42] on button "Close panel" at bounding box center [1373, 55] width 26 height 26
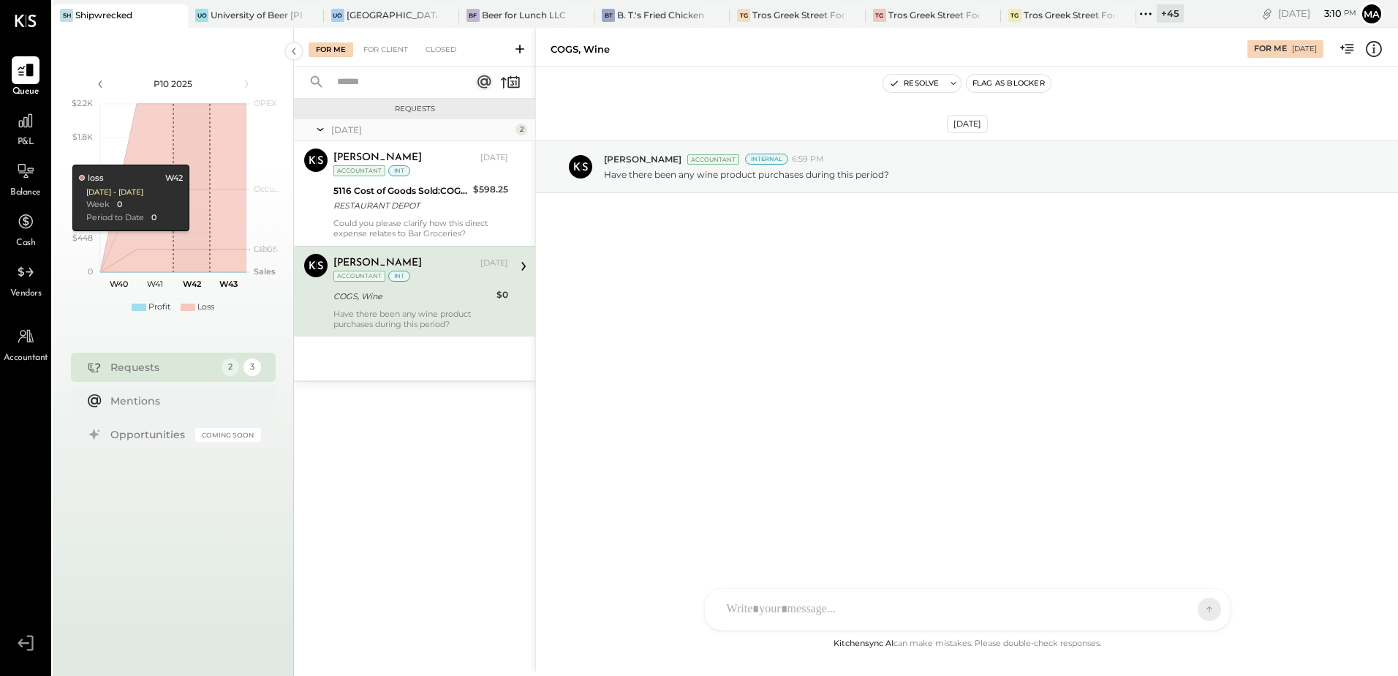
click at [785, 611] on div "SK [PERSON_NAME] [PERSON_NAME] [PERSON_NAME] [PERSON_NAME] S sbiggs MB [PERSON_…" at bounding box center [967, 609] width 526 height 42
click at [991, 538] on div "**********" at bounding box center [967, 547] width 496 height 58
click at [1196, 612] on icon at bounding box center [1196, 608] width 13 height 15
click at [447, 305] on div "[PERSON_NAME] [DATE] Accountant int COGS, Wine $0 Have there been any wine prod…" at bounding box center [420, 291] width 175 height 75
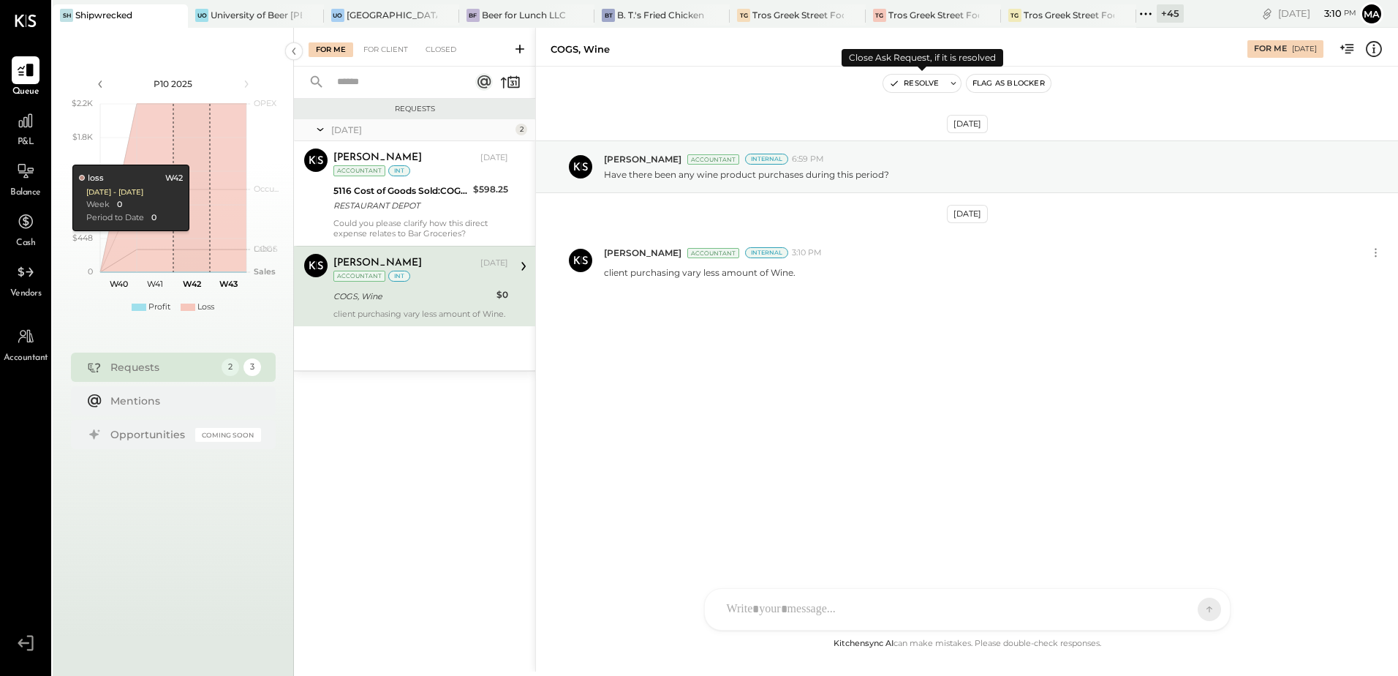
click at [920, 84] on button "Resolve" at bounding box center [913, 84] width 61 height 18
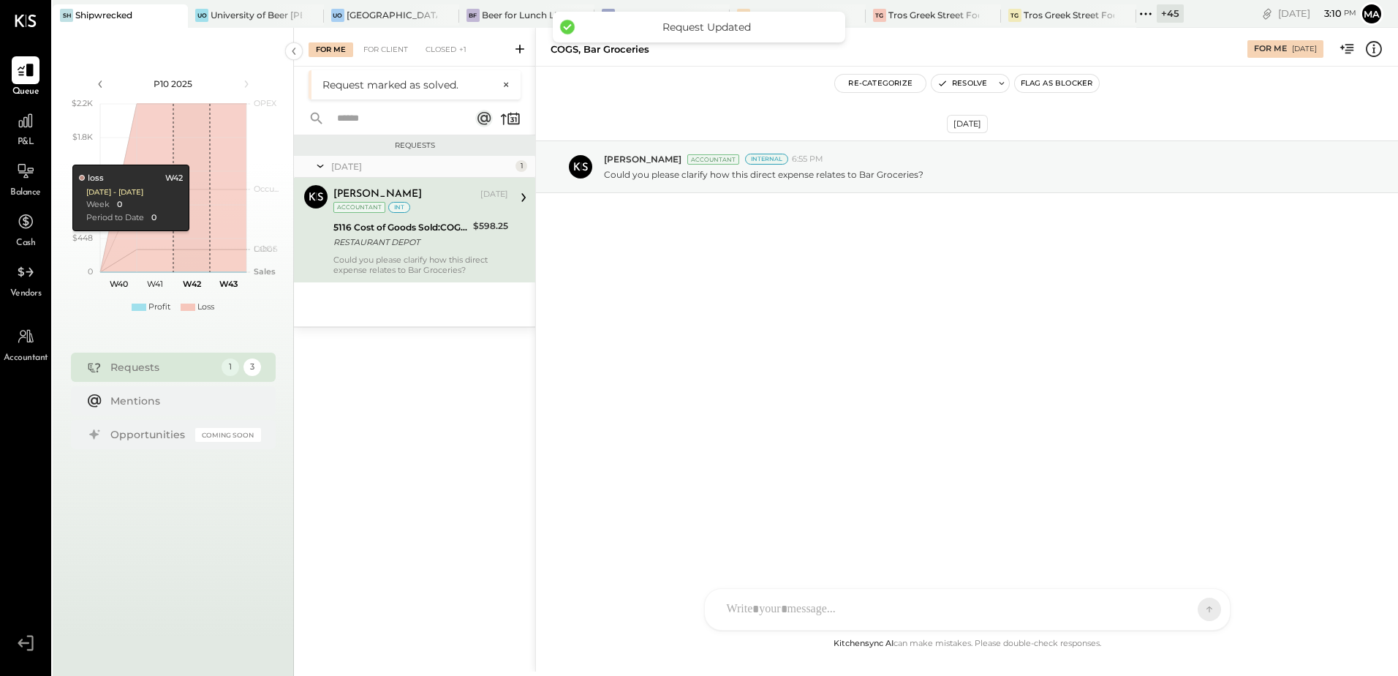
click at [455, 256] on div "Could you please clarify how this direct expense relates to Bar Groceries?" at bounding box center [420, 264] width 175 height 20
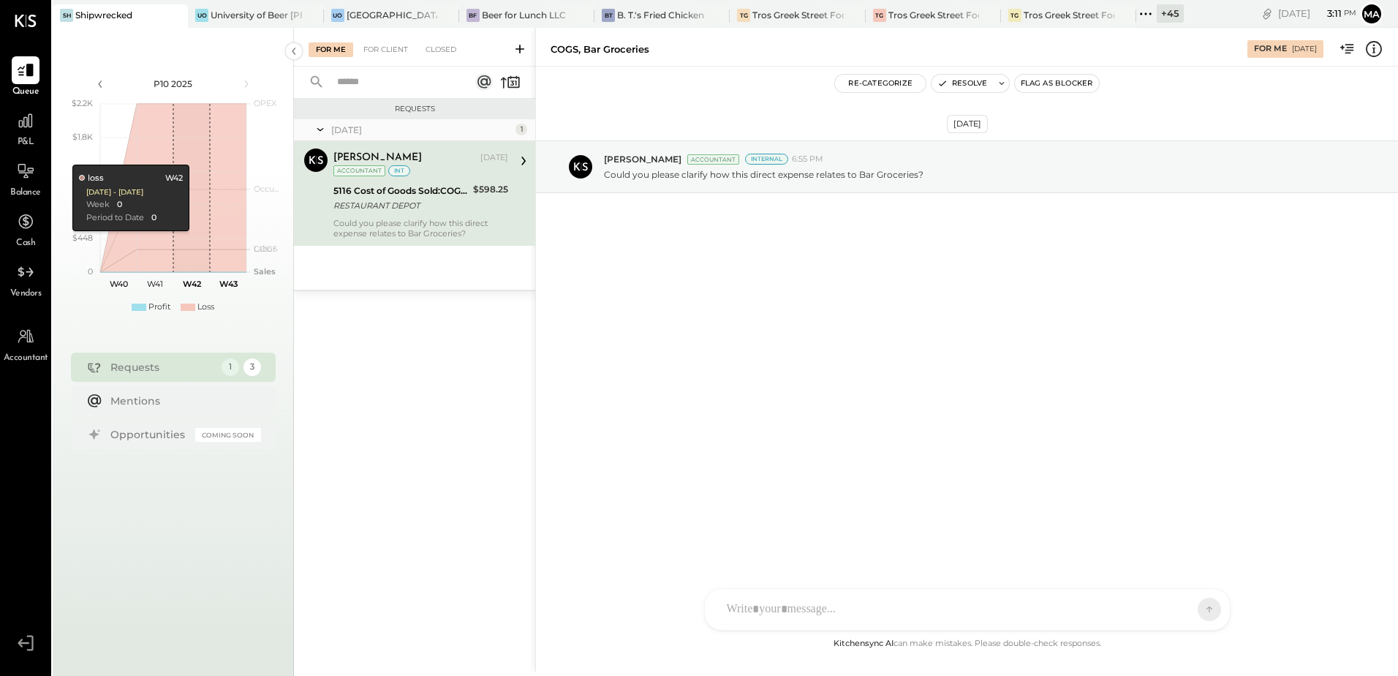
click at [1377, 48] on icon at bounding box center [1373, 48] width 19 height 19
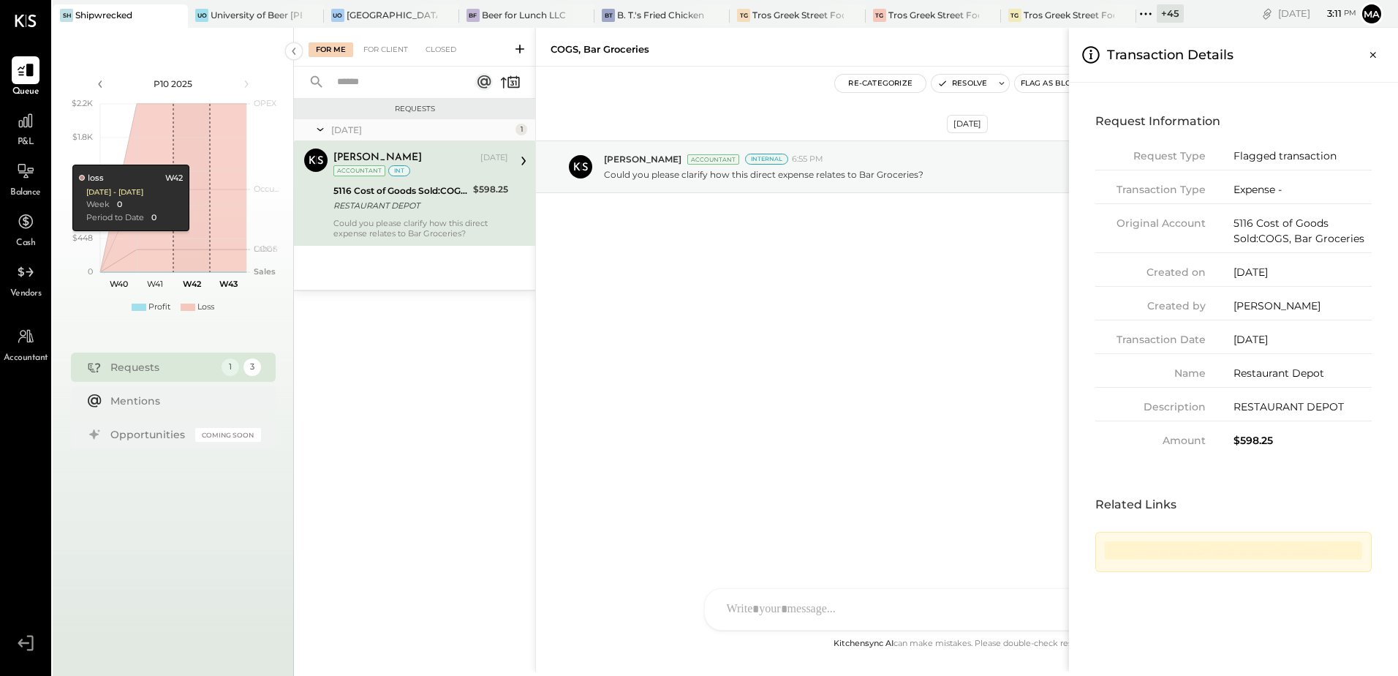
click at [1249, 443] on div "$598.25" at bounding box center [1302, 440] width 138 height 15
copy div "598.25"
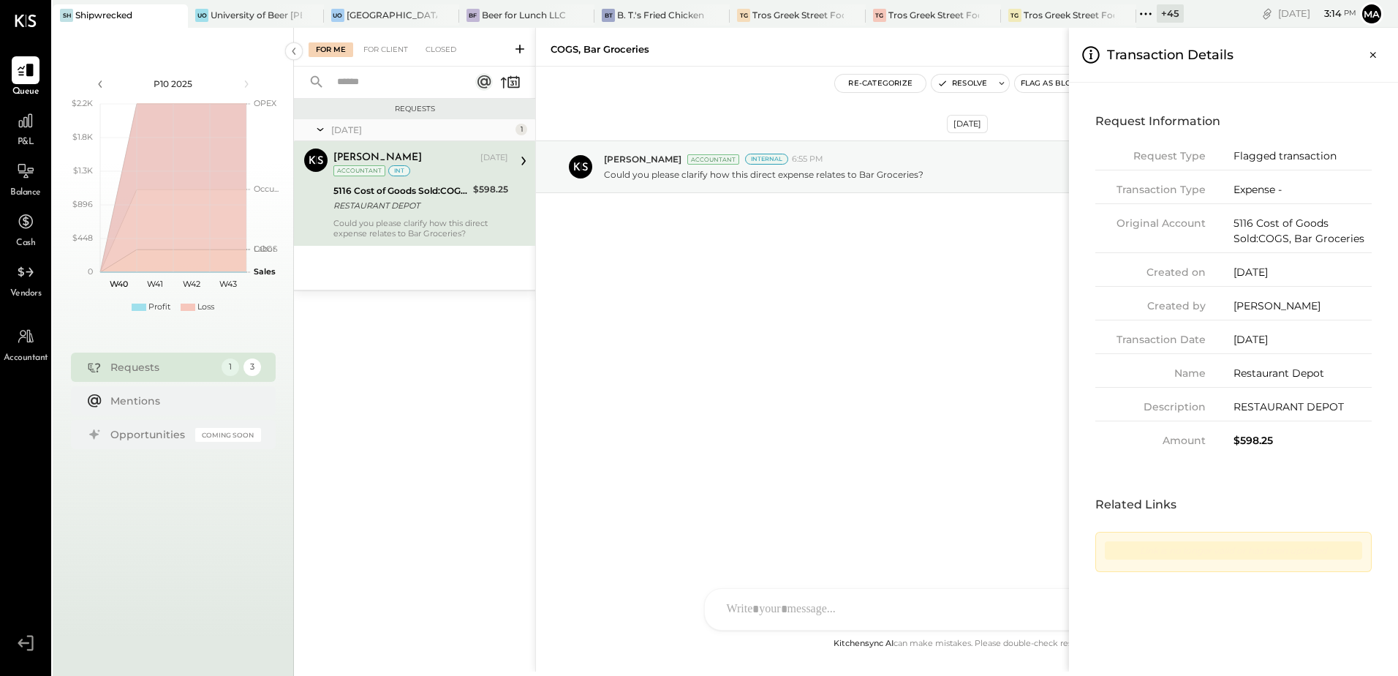
click at [732, 602] on div "For Me For Client Closed Requests [DATE] 1 [PERSON_NAME] Accountant [PERSON_NAM…" at bounding box center [846, 349] width 1104 height 643
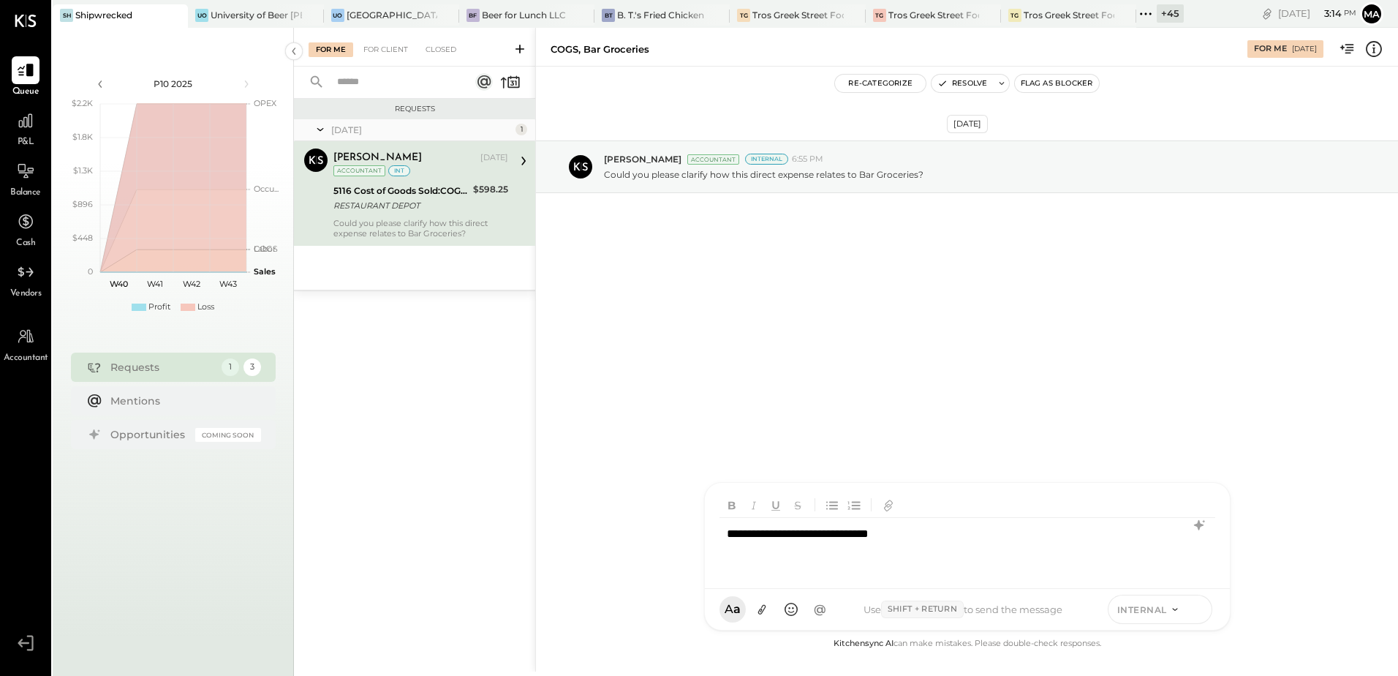
click at [1197, 611] on icon at bounding box center [1196, 609] width 1 height 6
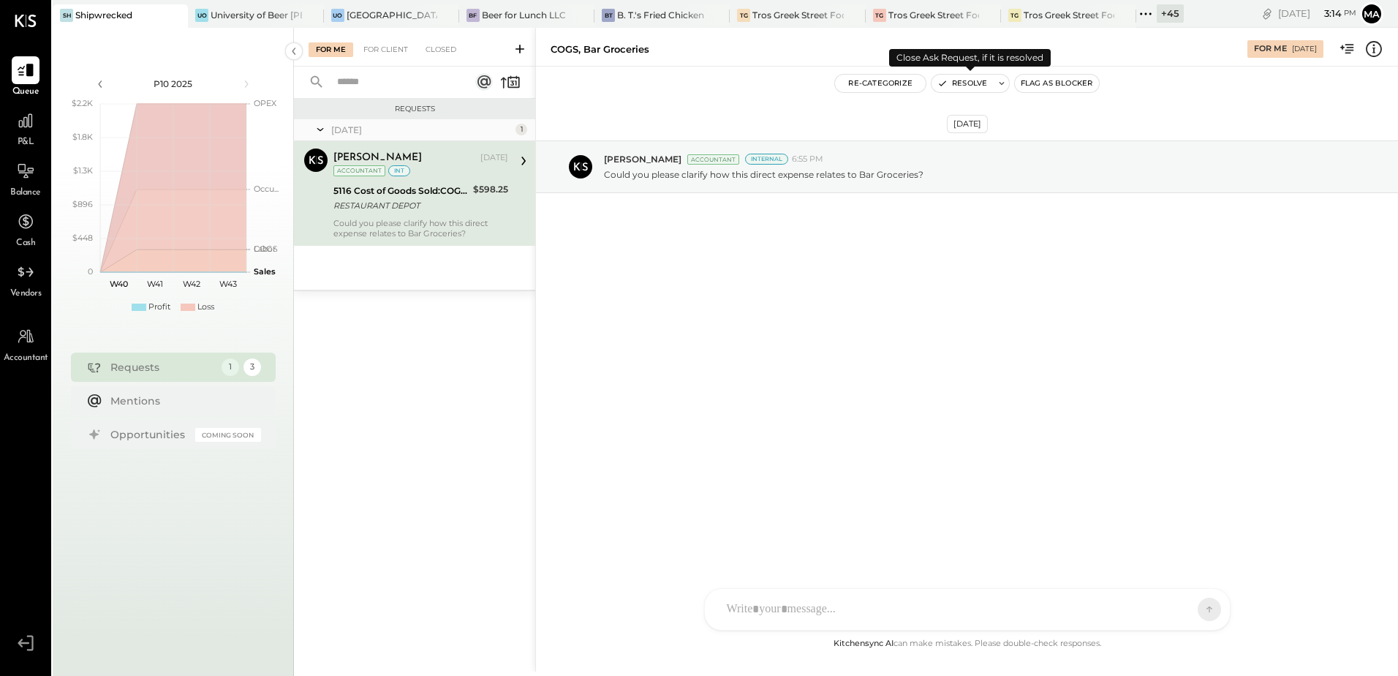
click at [953, 81] on button "Resolve" at bounding box center [961, 84] width 61 height 18
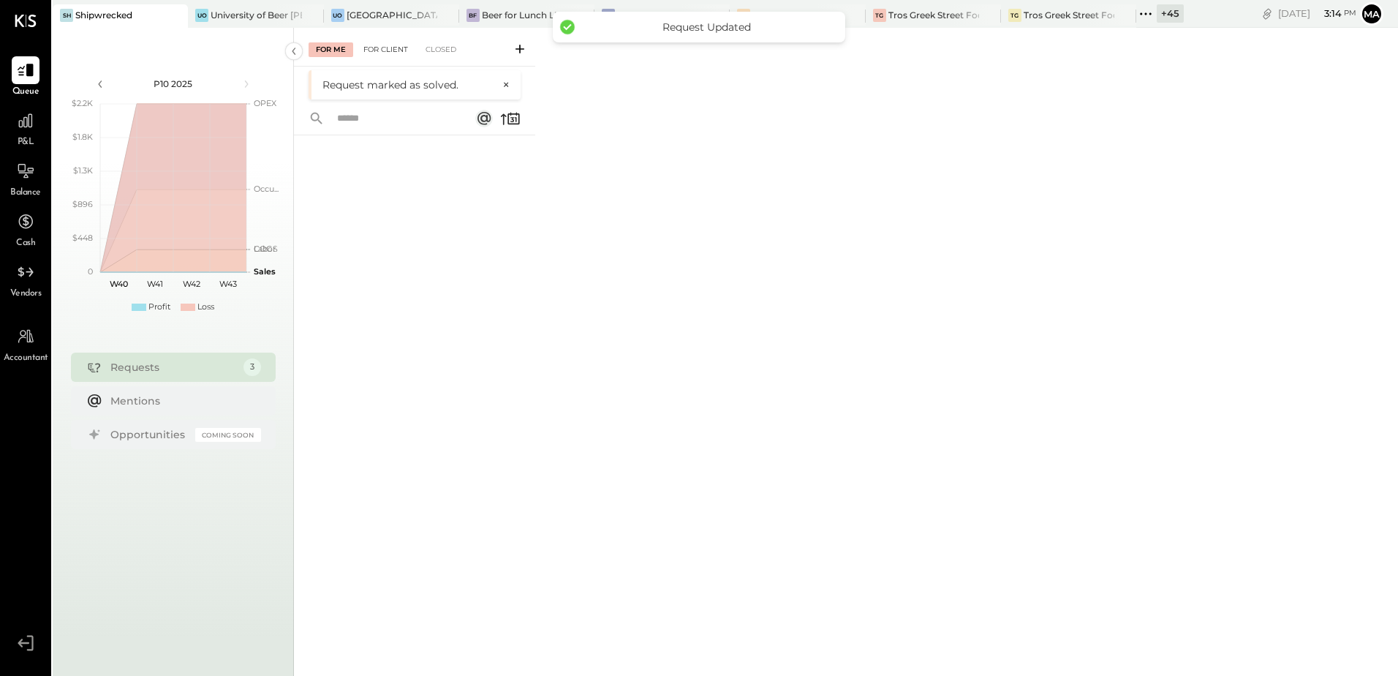
click at [386, 56] on div "For Client" at bounding box center [385, 49] width 59 height 15
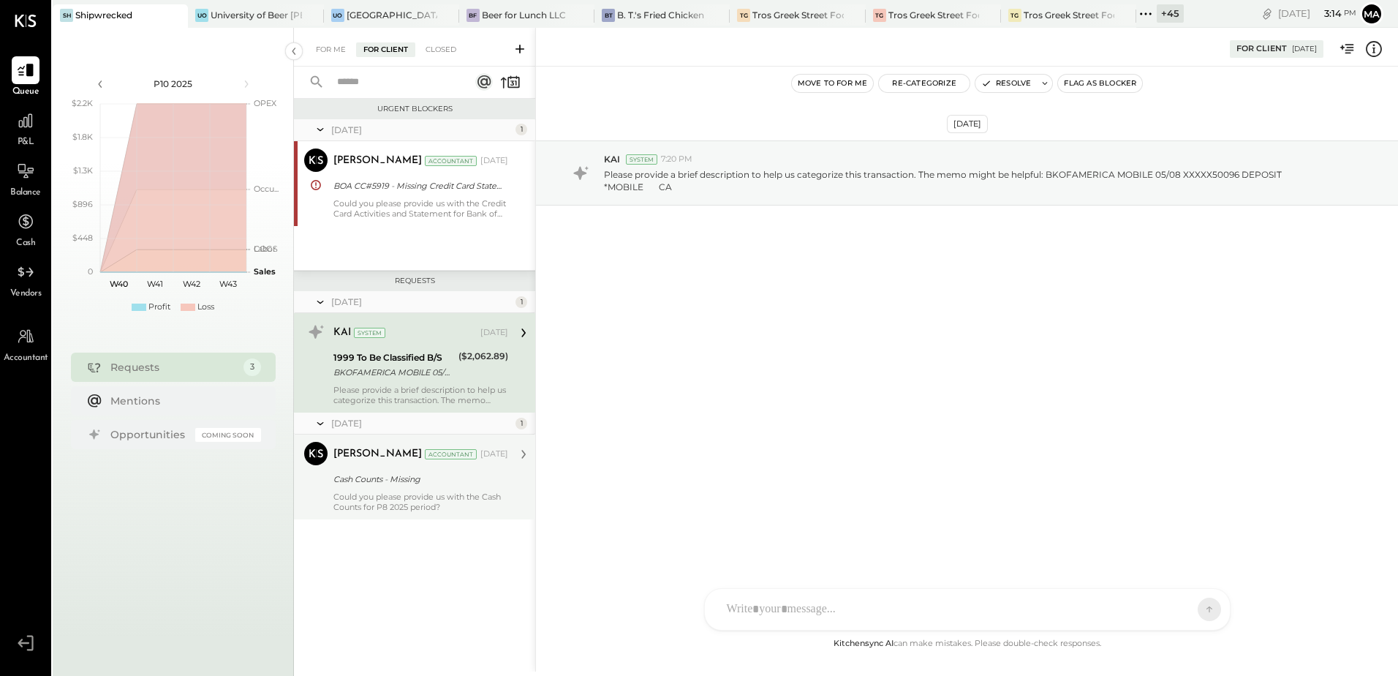
click at [410, 502] on div "Could you please provide us with the Cash Counts for P8 2025 period?" at bounding box center [420, 501] width 175 height 20
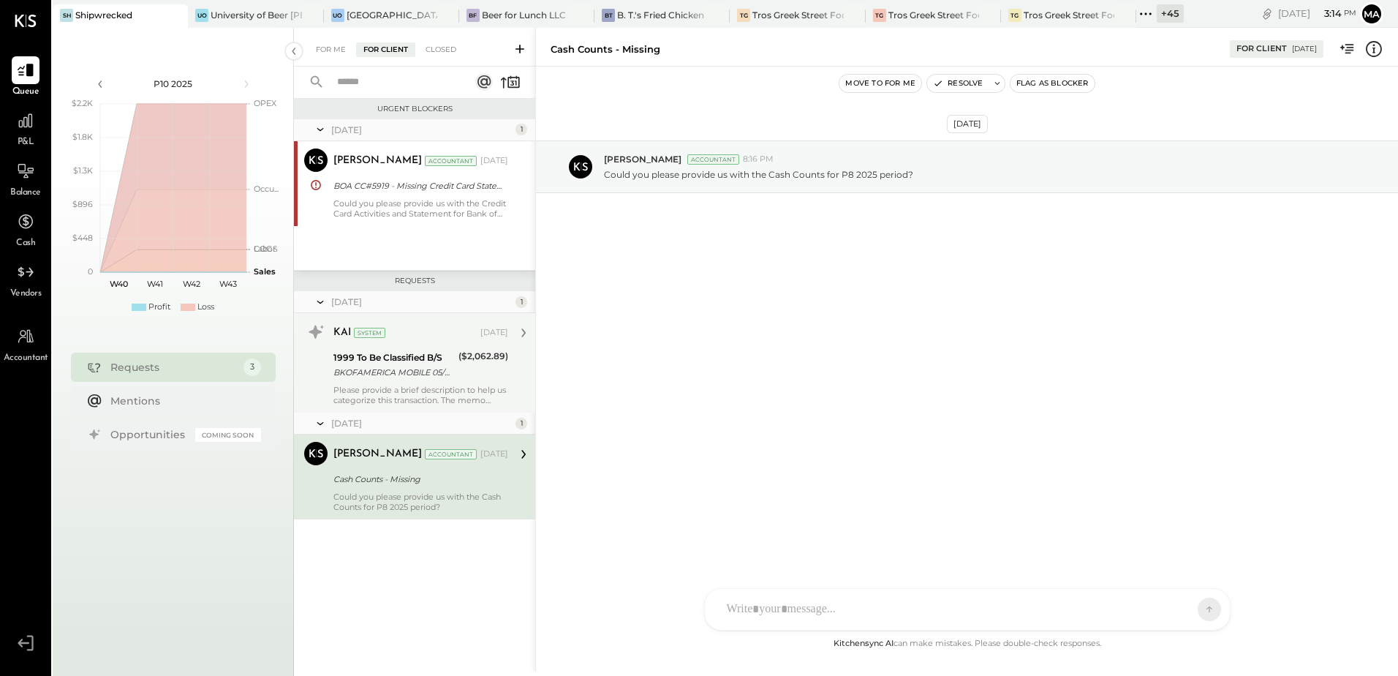
click at [426, 386] on div "Please provide a brief description to help us categorize this transaction. The …" at bounding box center [420, 395] width 175 height 20
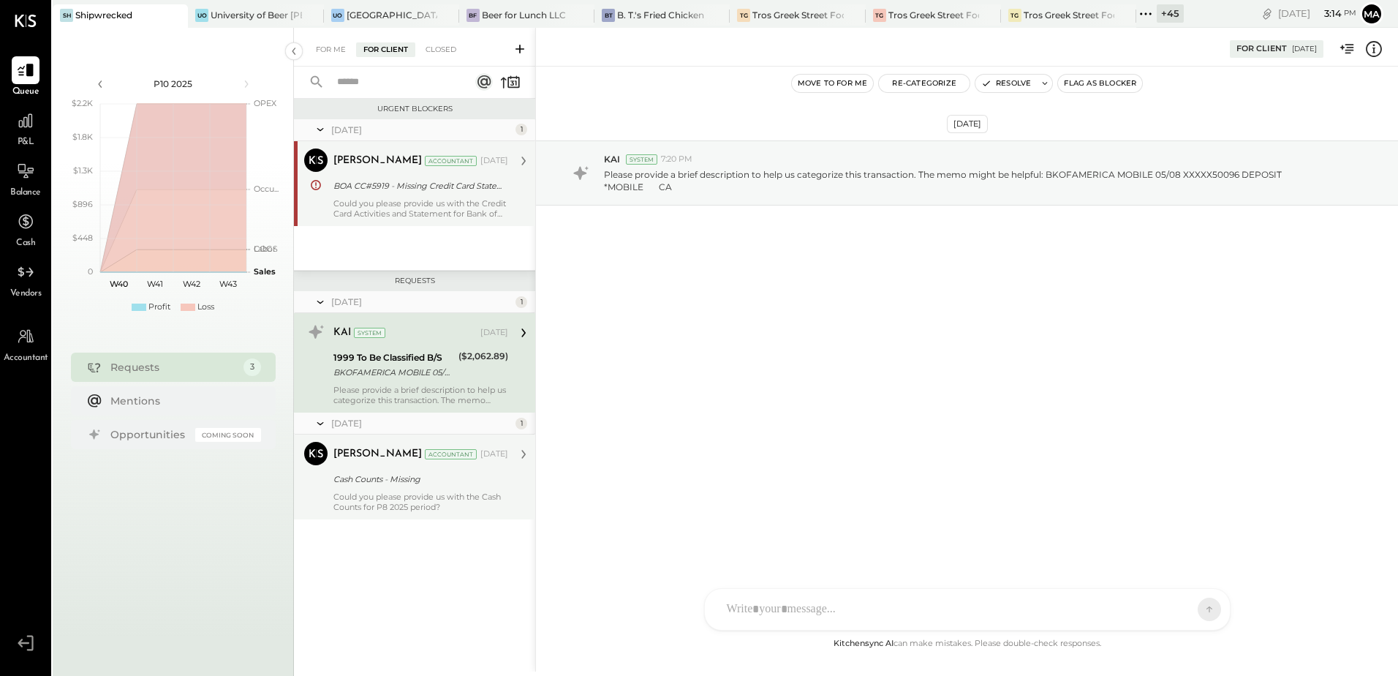
click at [385, 206] on div "Could you please provide us with the Credit Card Activities and Statement for B…" at bounding box center [420, 208] width 175 height 20
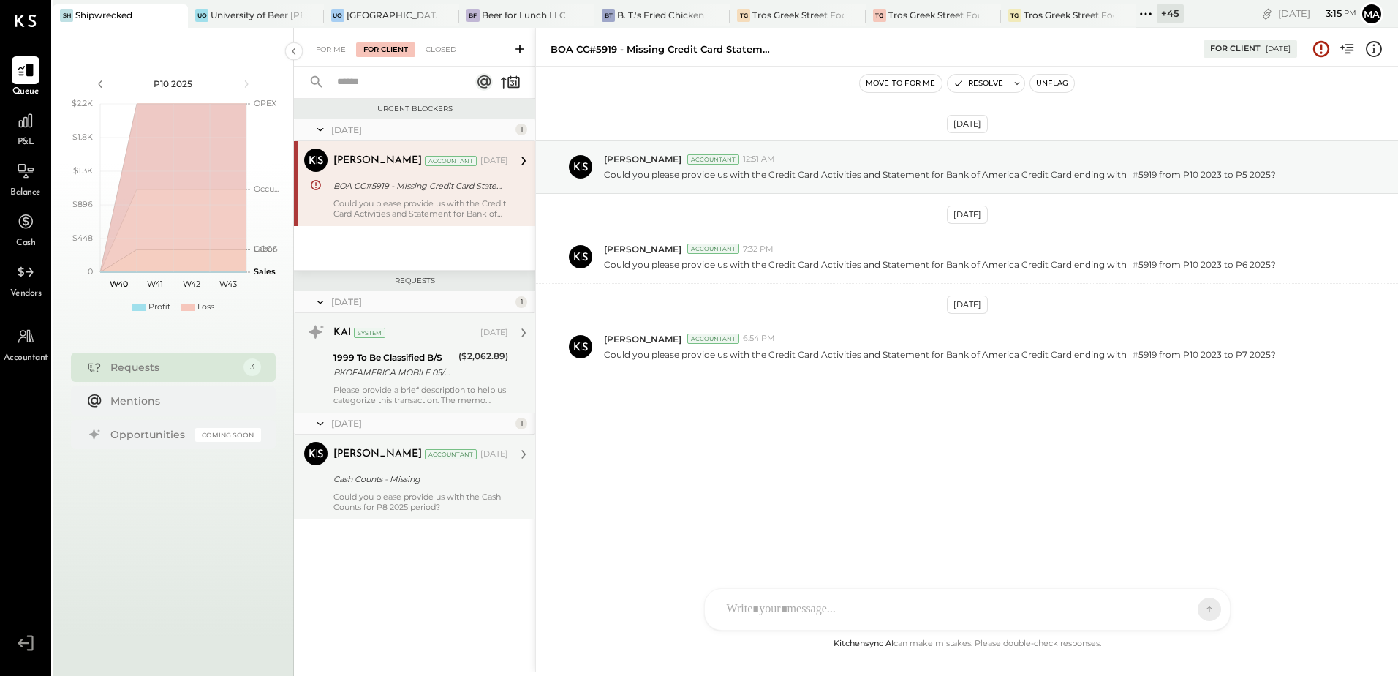
click at [782, 602] on div at bounding box center [953, 609] width 469 height 32
click at [1194, 610] on icon at bounding box center [1196, 608] width 13 height 15
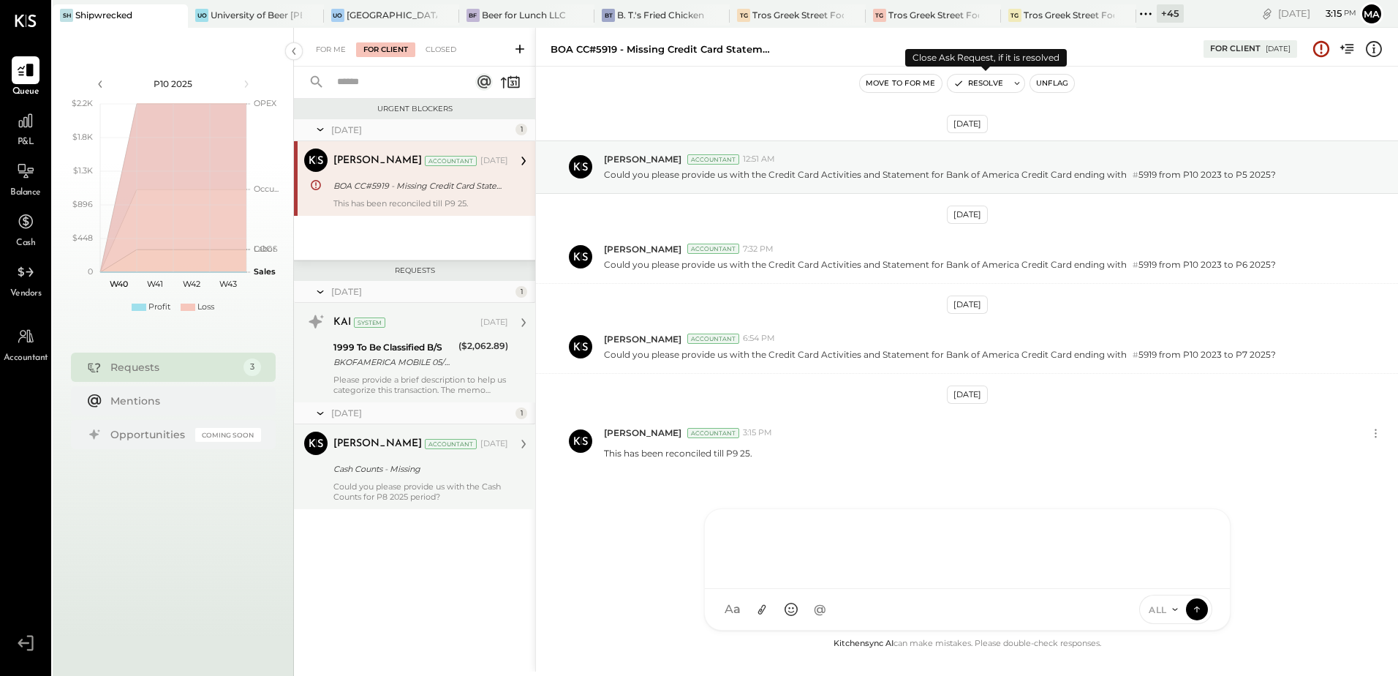
click at [994, 80] on button "Resolve" at bounding box center [978, 84] width 61 height 18
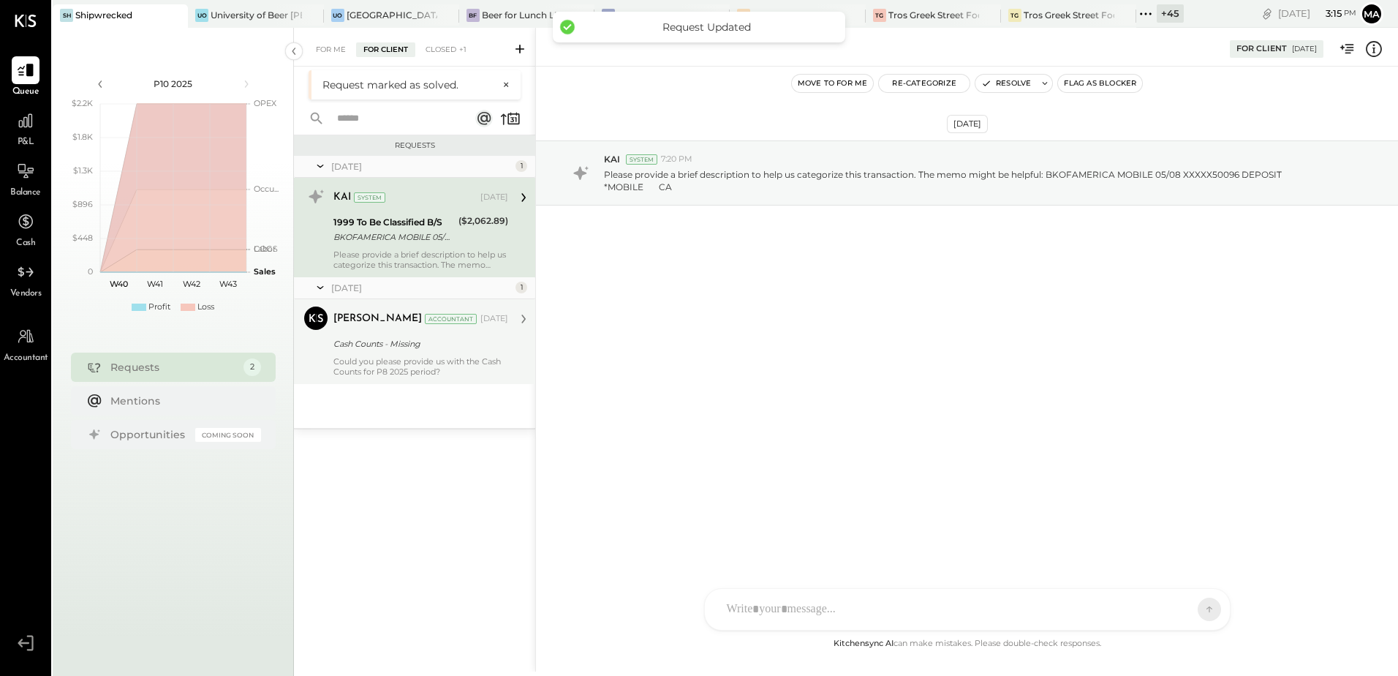
click at [418, 374] on div "Could you please provide us with the Cash Counts for P8 2025 period?" at bounding box center [420, 366] width 175 height 20
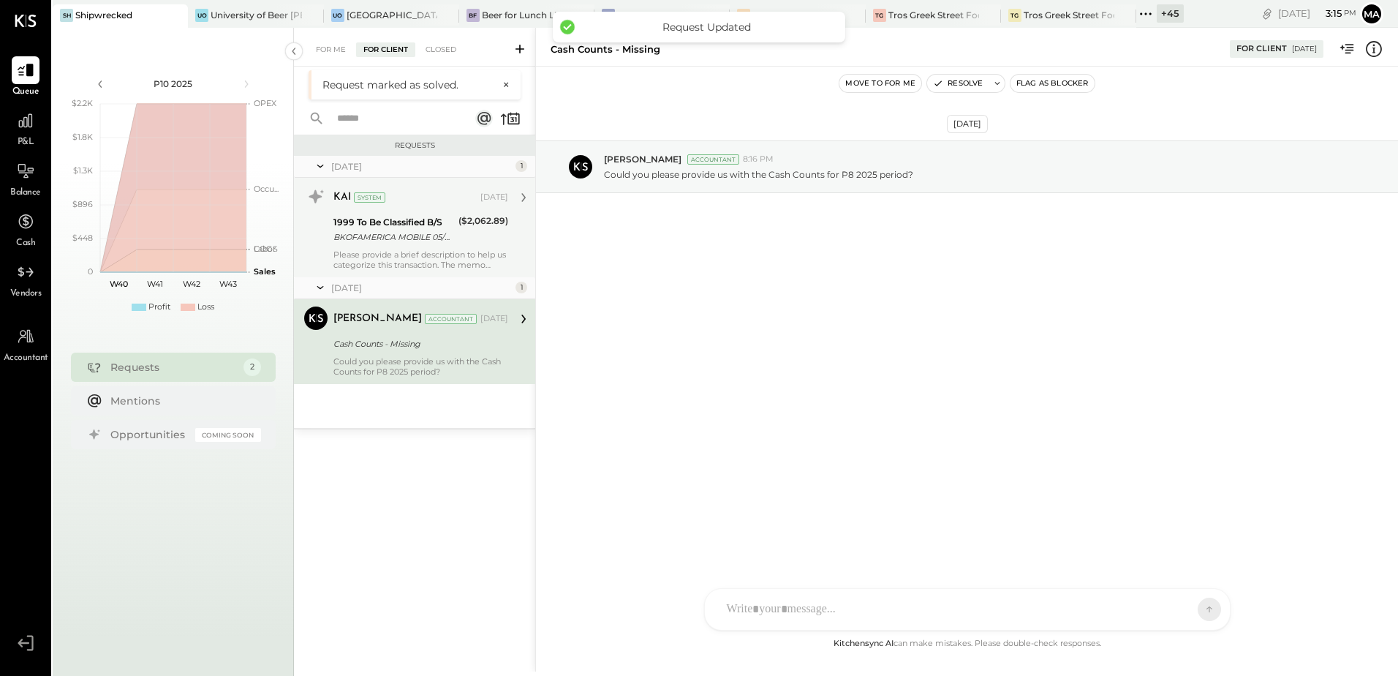
click at [428, 267] on div "Please provide a brief description to help us categorize this transaction. The …" at bounding box center [420, 259] width 175 height 20
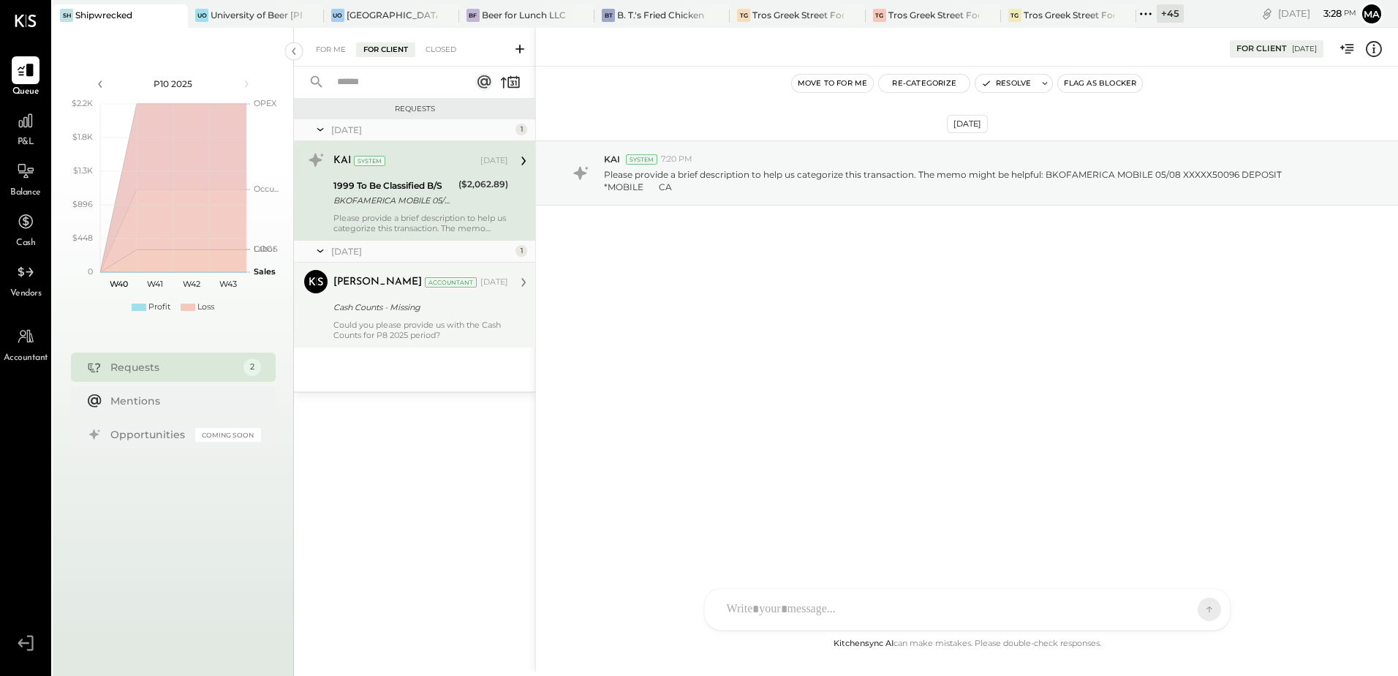
drag, startPoint x: 330, startPoint y: 50, endPoint x: 282, endPoint y: 70, distance: 52.1
click at [330, 50] on div "For Me" at bounding box center [331, 49] width 45 height 15
